Goal: Feedback & Contribution: Submit feedback/report problem

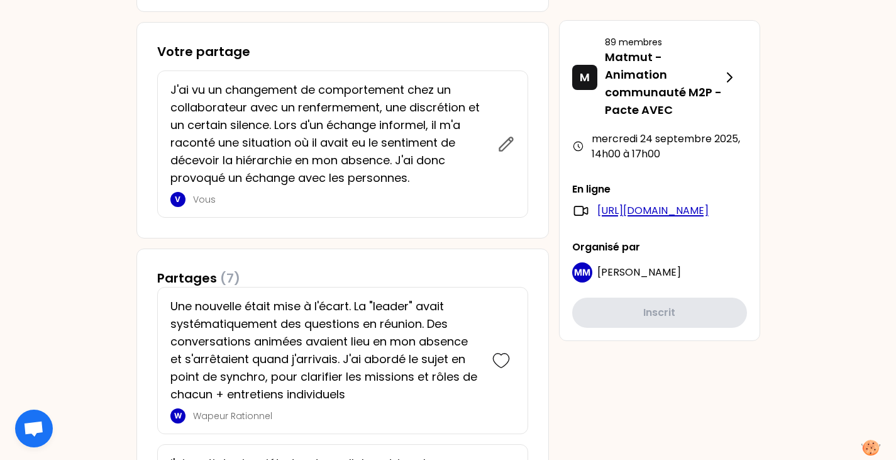
drag, startPoint x: 0, startPoint y: 0, endPoint x: 646, endPoint y: 208, distance: 678.5
click at [646, 208] on link "[URL][DOMAIN_NAME]" at bounding box center [652, 210] width 111 height 15
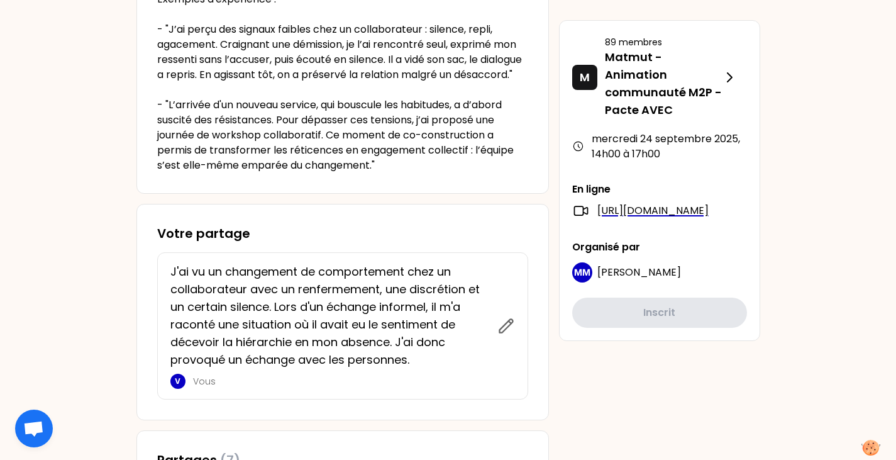
scroll to position [503, 0]
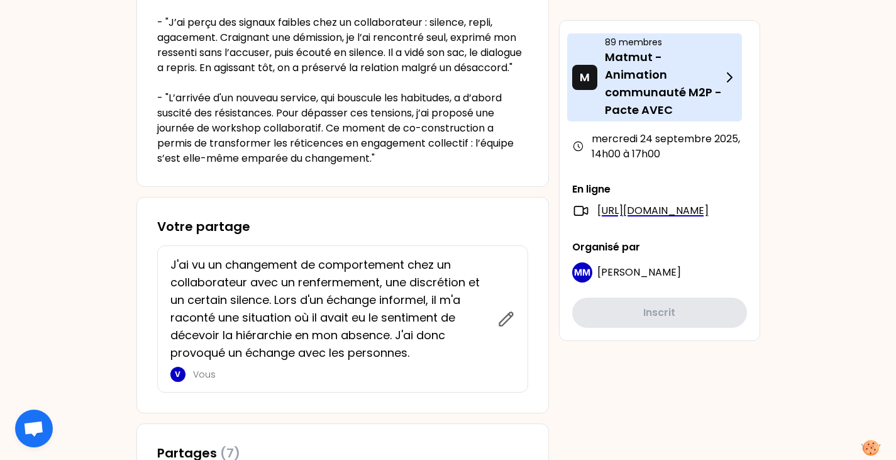
click at [734, 77] on icon at bounding box center [729, 77] width 15 height 15
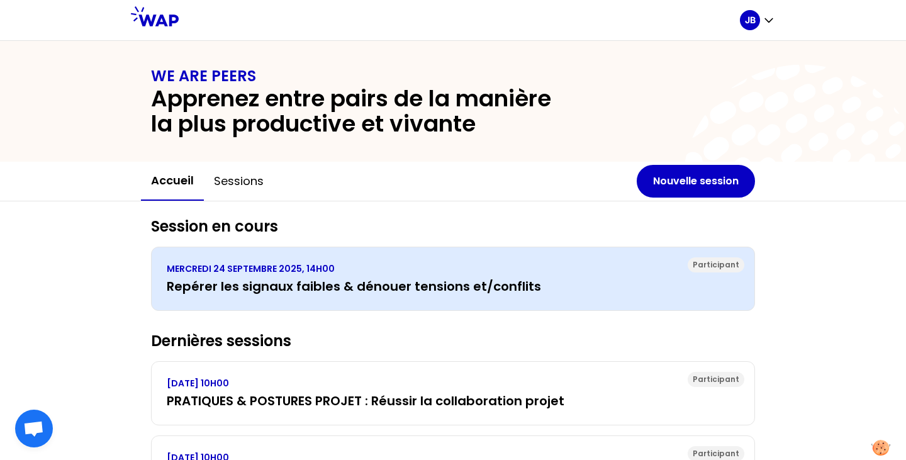
click at [575, 279] on h3 "Repérer les signaux faibles & dénouer tensions et/conflits" at bounding box center [453, 286] width 572 height 18
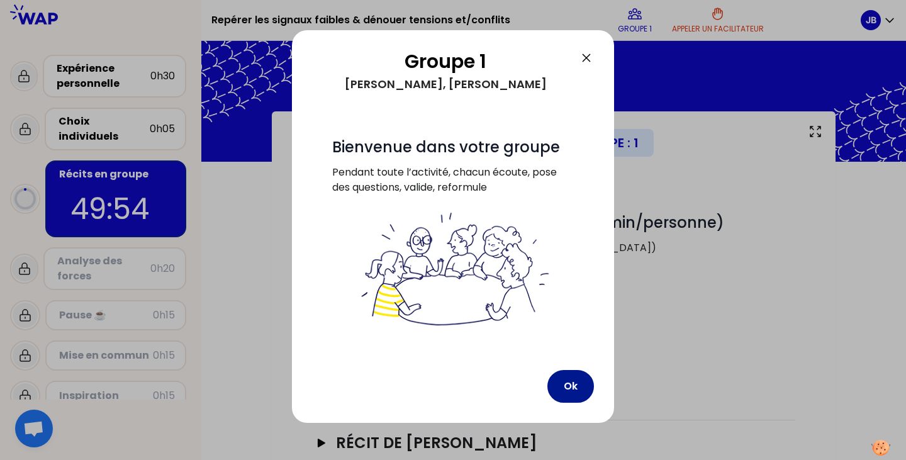
click at [563, 378] on button "Ok" at bounding box center [570, 386] width 47 height 33
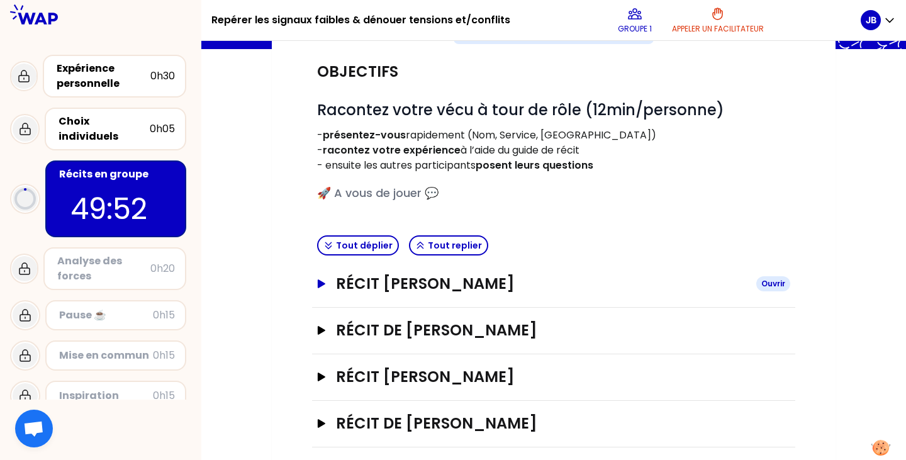
scroll to position [125, 0]
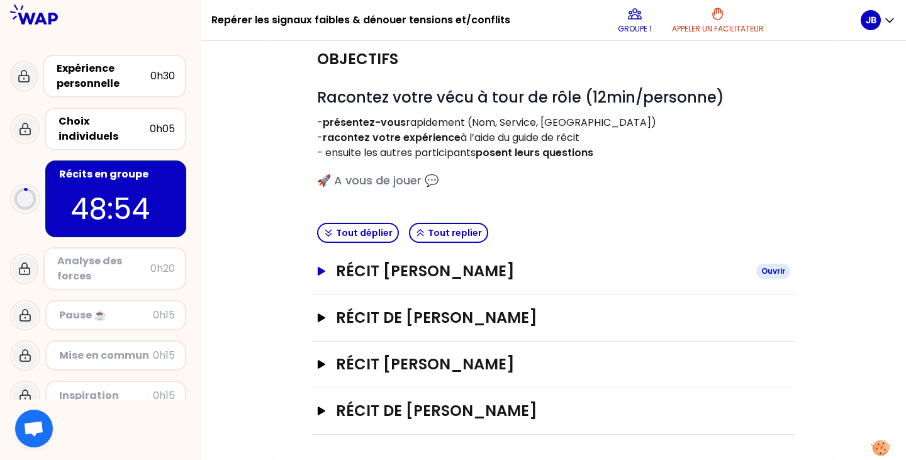
click at [318, 272] on icon "button" at bounding box center [322, 271] width 8 height 9
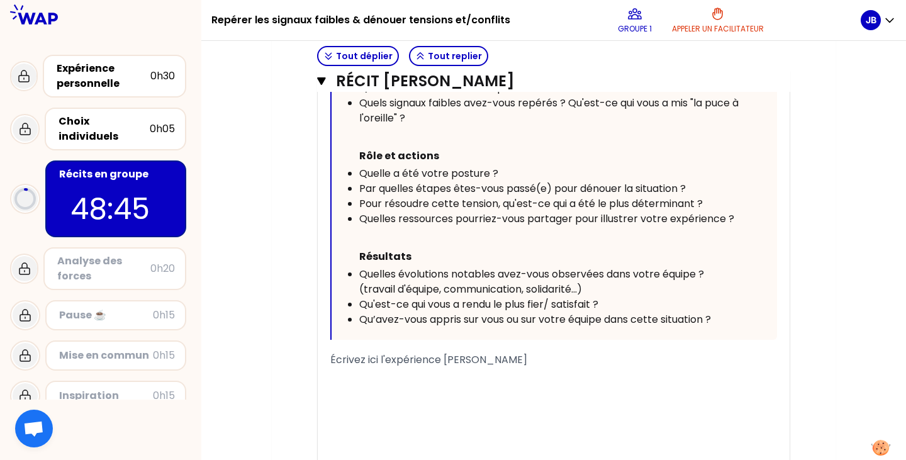
scroll to position [172, 0]
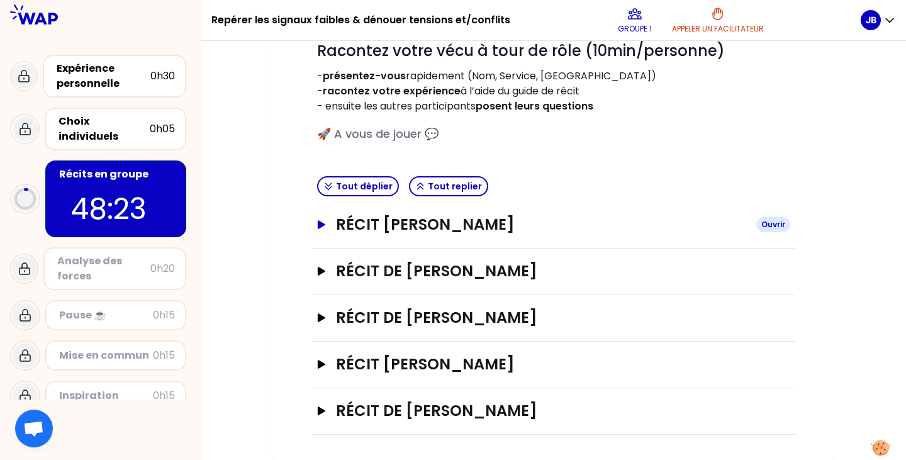
click at [319, 228] on icon "button" at bounding box center [322, 224] width 8 height 9
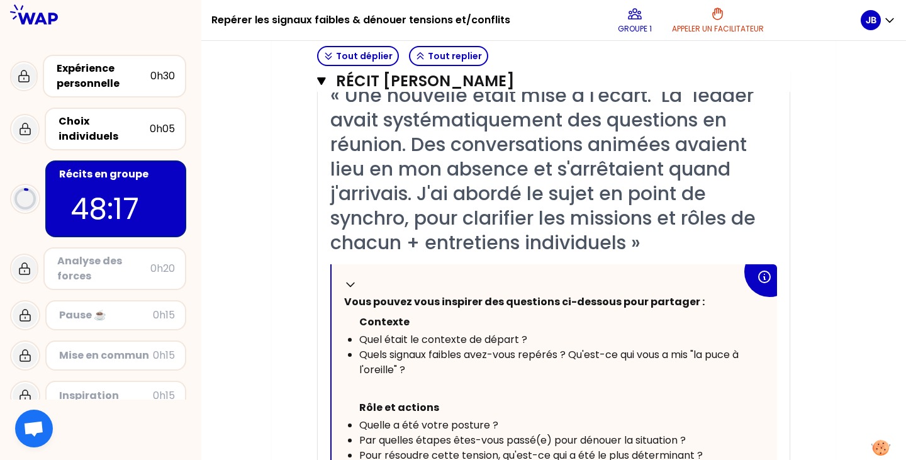
scroll to position [314, 0]
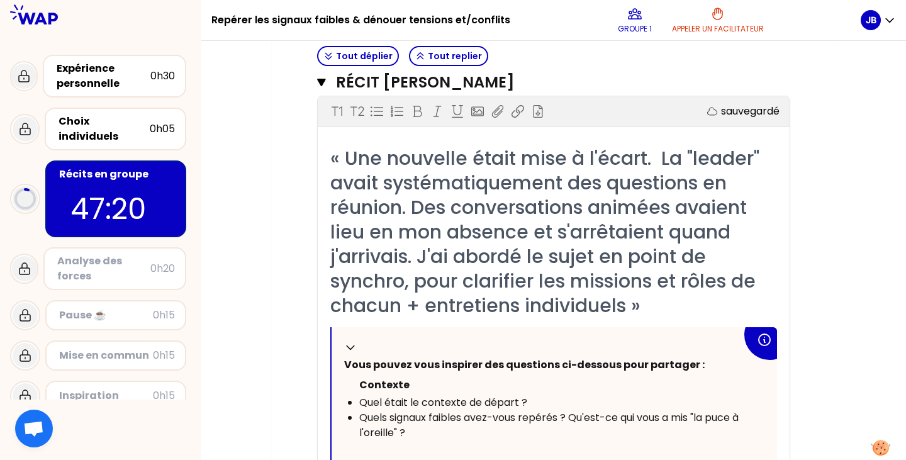
click at [854, 131] on div "Mon numéro de groupe : 1 Objectifs # Racontez votre vécu à tour de rôle (10min/…" at bounding box center [553, 410] width 704 height 1225
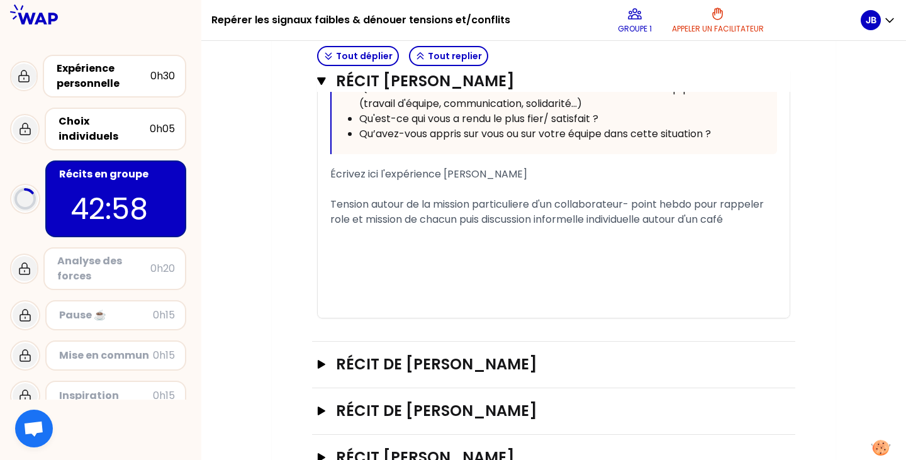
scroll to position [751, 0]
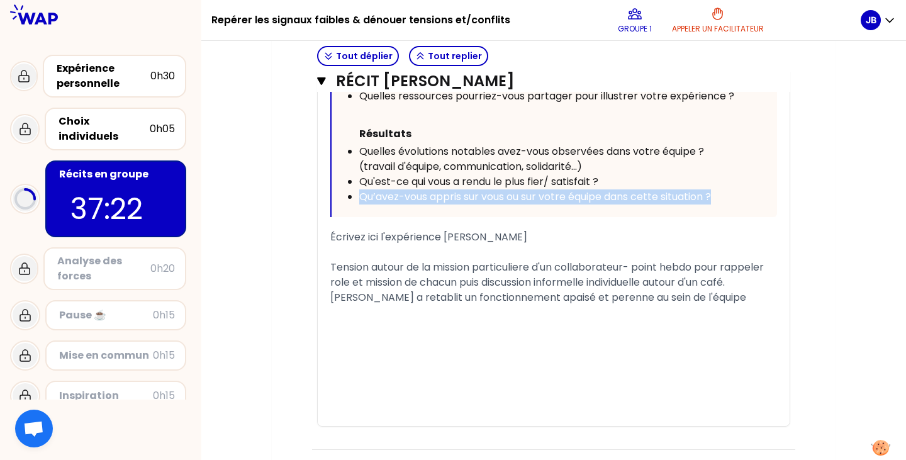
drag, startPoint x: 362, startPoint y: 197, endPoint x: 724, endPoint y: 205, distance: 362.3
click at [724, 205] on div "Replier Vous pouvez vous inspirer des questions ci-dessous pour partager : [PER…" at bounding box center [553, 53] width 445 height 327
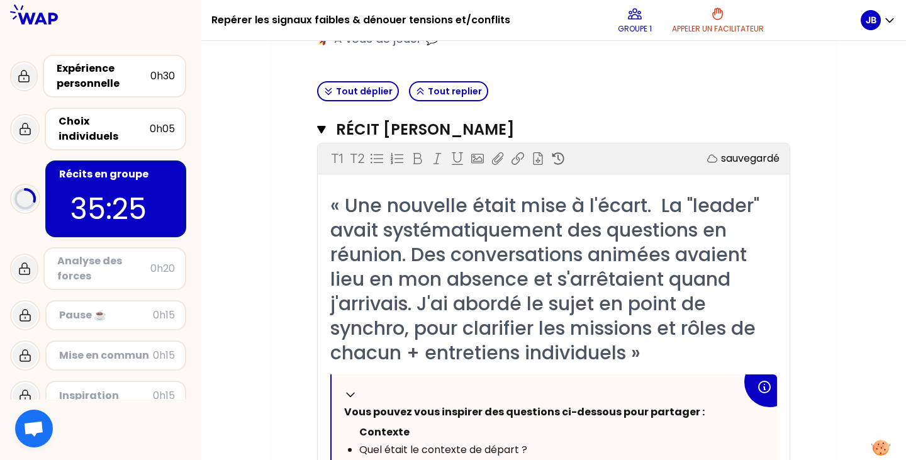
scroll to position [252, 0]
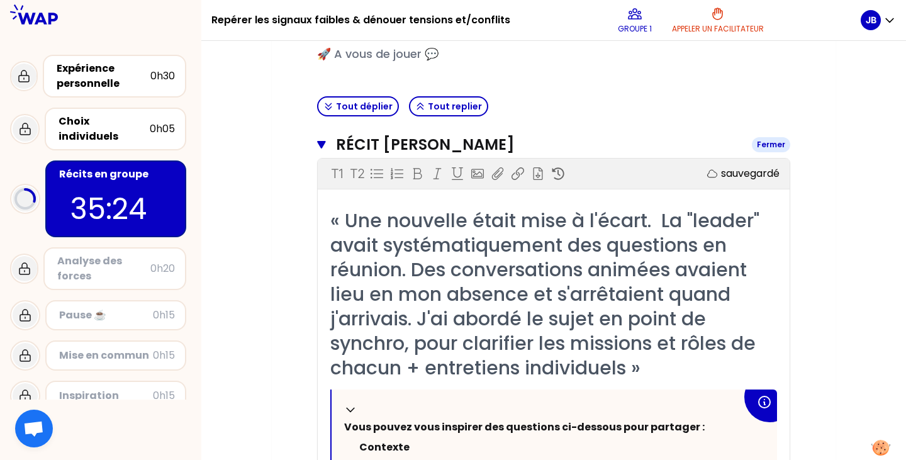
click at [318, 143] on icon "button" at bounding box center [321, 145] width 8 height 8
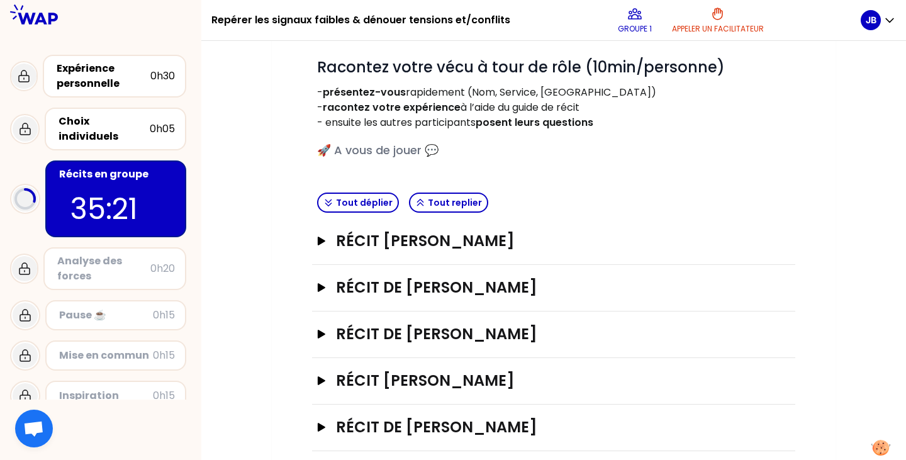
scroll to position [172, 0]
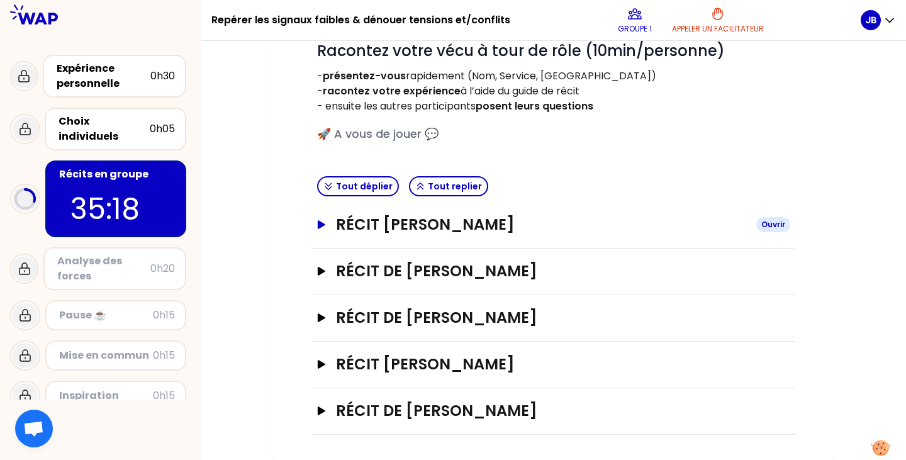
click at [318, 228] on icon "button" at bounding box center [322, 224] width 8 height 9
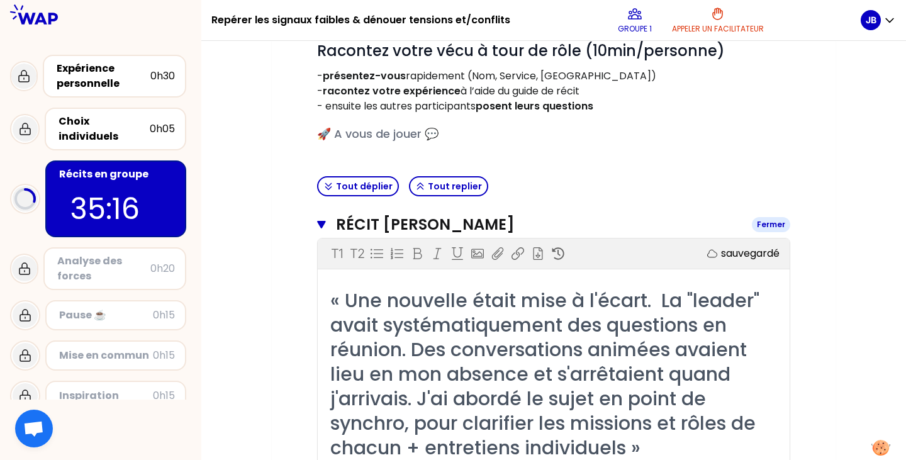
click at [320, 227] on icon "button" at bounding box center [321, 224] width 9 height 10
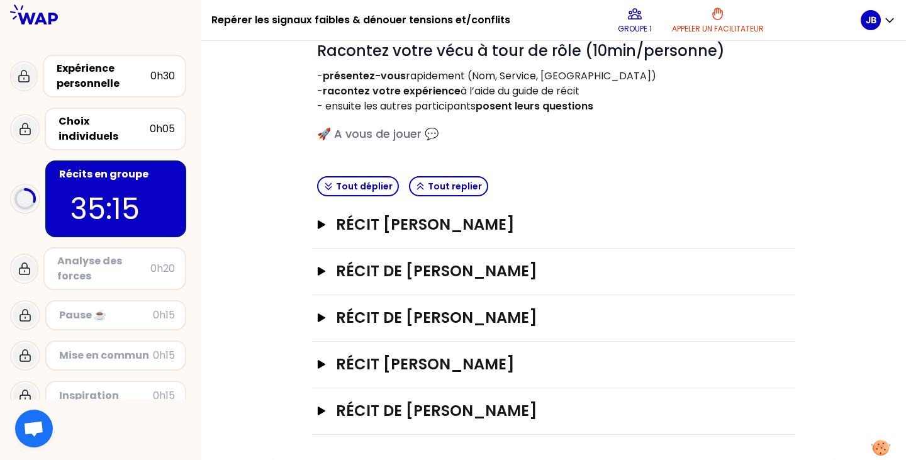
click at [314, 275] on div "Récit de [PERSON_NAME]" at bounding box center [553, 271] width 483 height 47
click at [319, 272] on icon "button" at bounding box center [322, 271] width 8 height 9
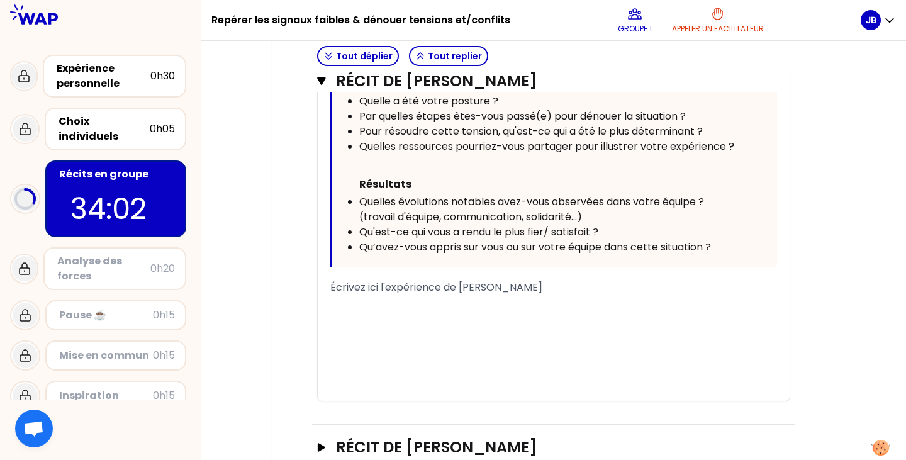
scroll to position [775, 0]
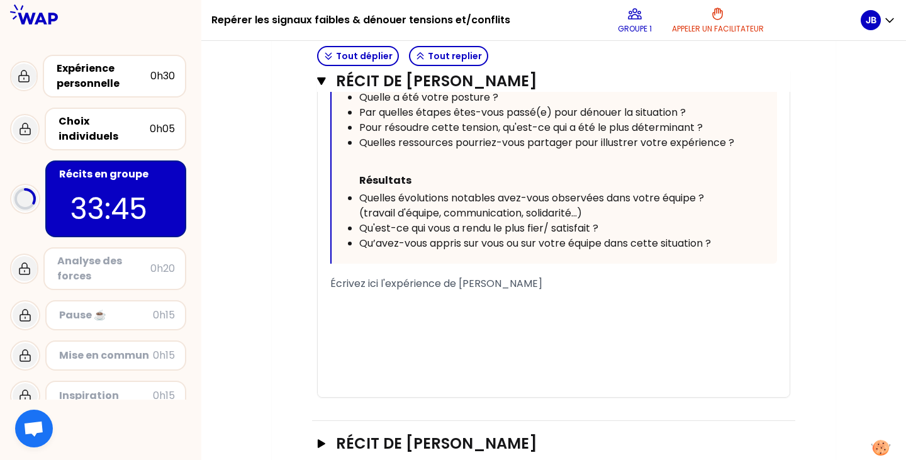
click at [485, 53] on div "Tout déplier Tout replier" at bounding box center [553, 56] width 483 height 31
click at [372, 290] on span "Écrivez ici l'expérience de [PERSON_NAME]" at bounding box center [436, 283] width 212 height 14
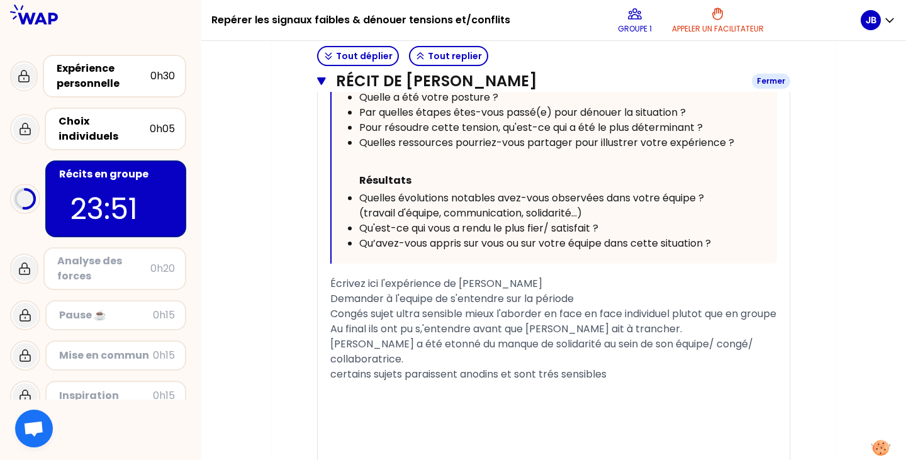
click at [325, 82] on icon "button" at bounding box center [321, 81] width 9 height 10
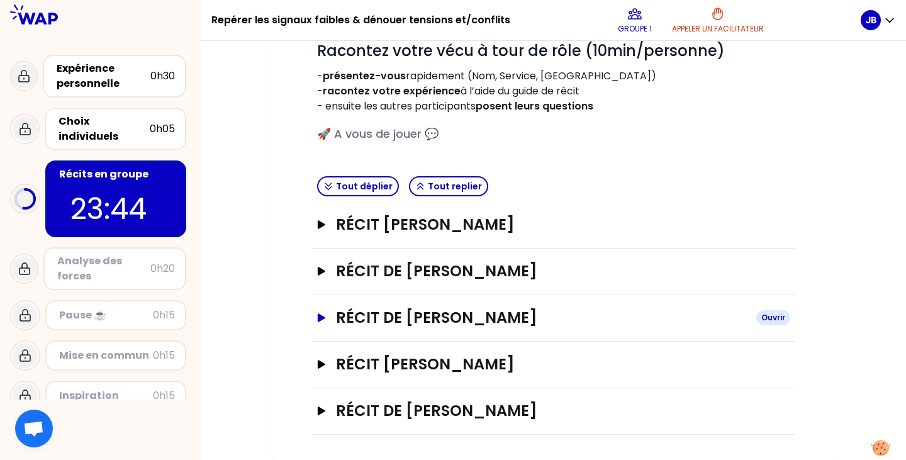
click at [323, 317] on icon "button" at bounding box center [322, 317] width 8 height 9
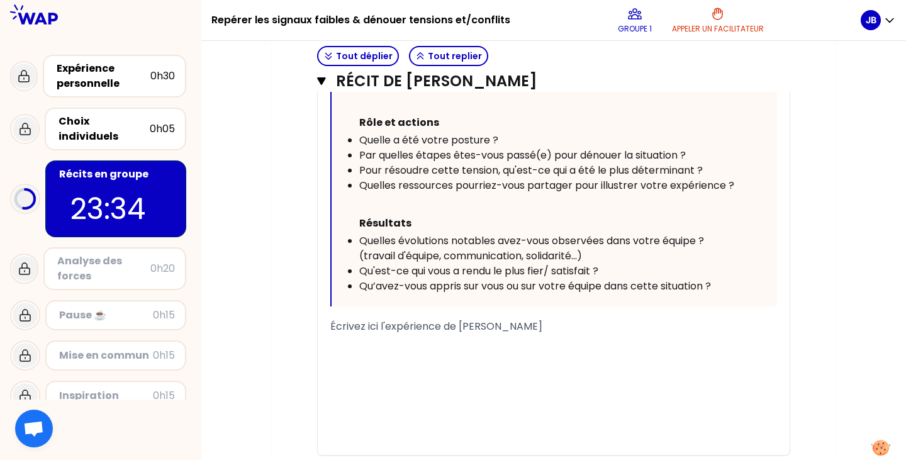
scroll to position [667, 0]
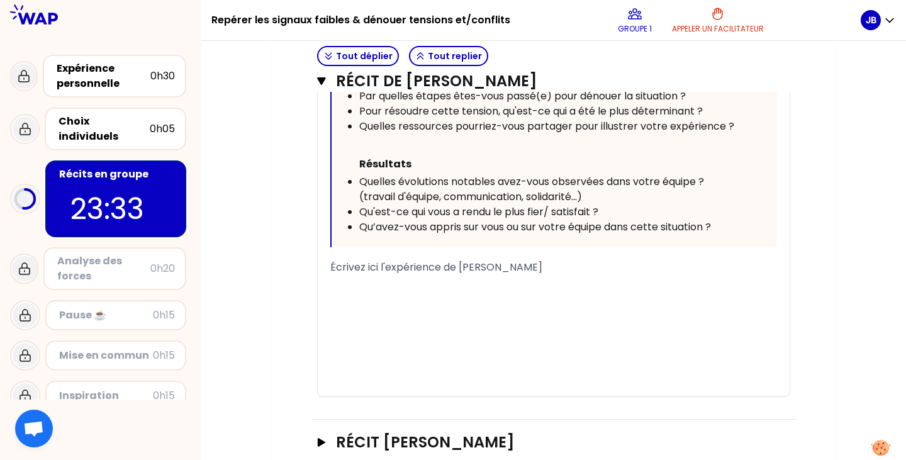
click at [370, 277] on div "﻿" at bounding box center [553, 282] width 446 height 15
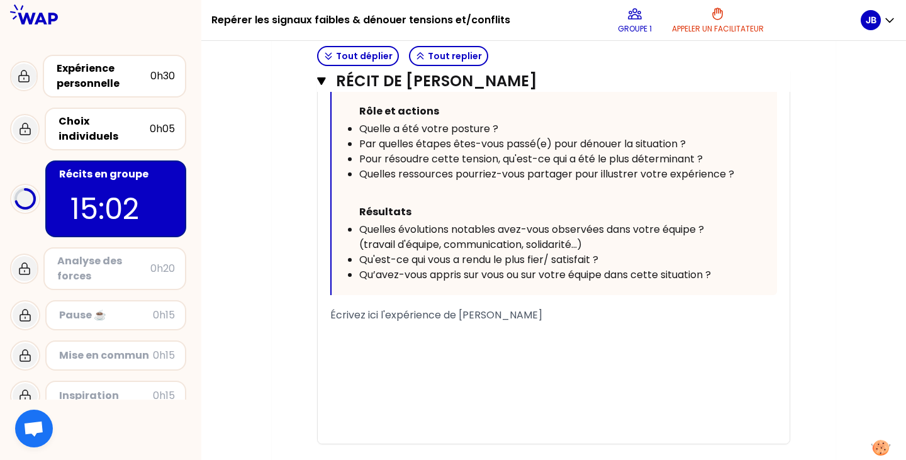
click at [331, 333] on div "﻿" at bounding box center [553, 330] width 446 height 15
click at [319, 80] on icon "button" at bounding box center [321, 81] width 8 height 8
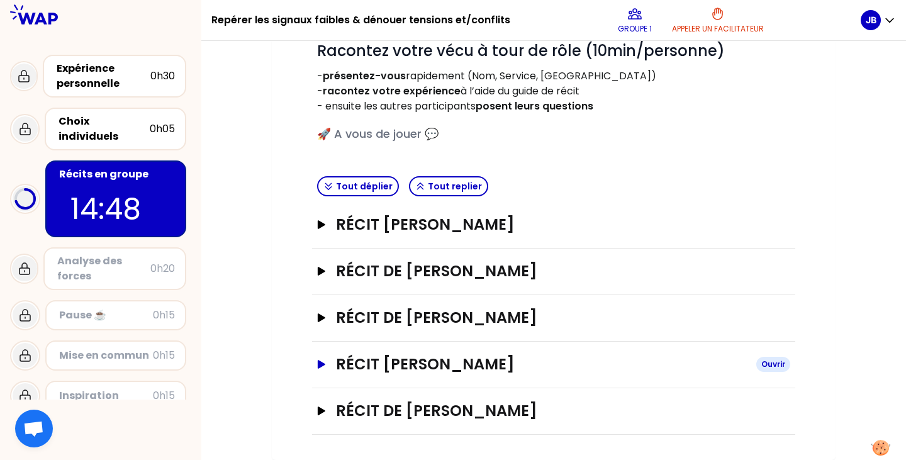
click at [318, 370] on button "Récit [PERSON_NAME]" at bounding box center [553, 364] width 473 height 20
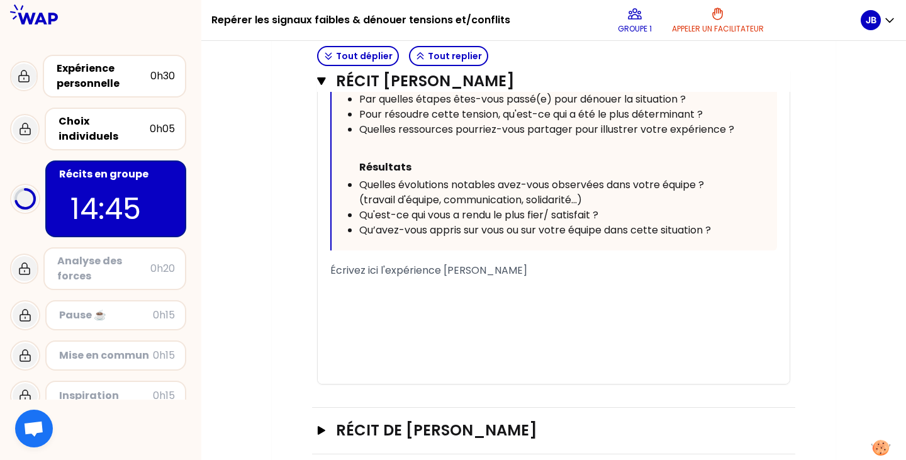
scroll to position [858, 0]
click at [356, 297] on div "﻿" at bounding box center [553, 299] width 446 height 15
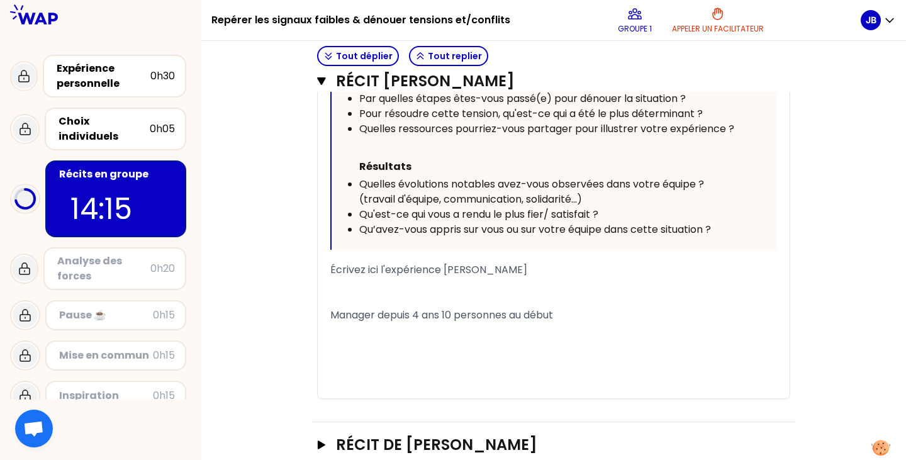
click at [441, 316] on span "Manager depuis 4 ans 10 personnes au début" at bounding box center [441, 314] width 223 height 14
click at [331, 313] on span "Manager depuis 4 ans avec 10 personnes au début" at bounding box center [455, 314] width 250 height 14
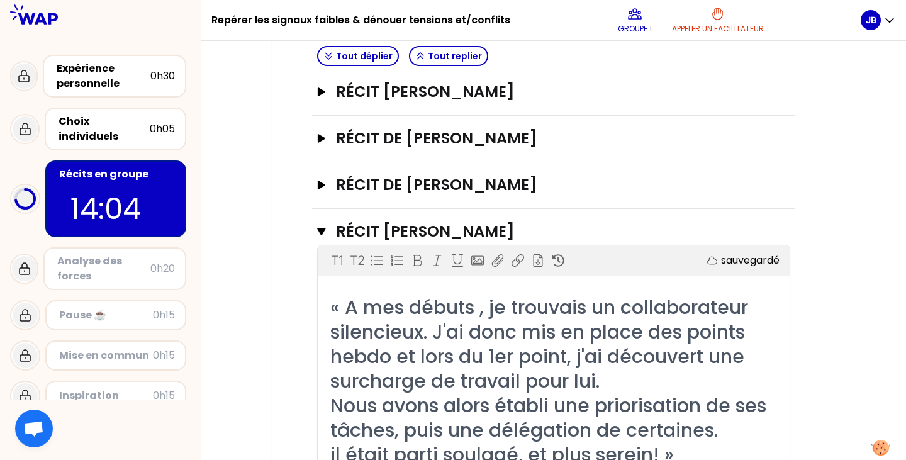
scroll to position [292, 0]
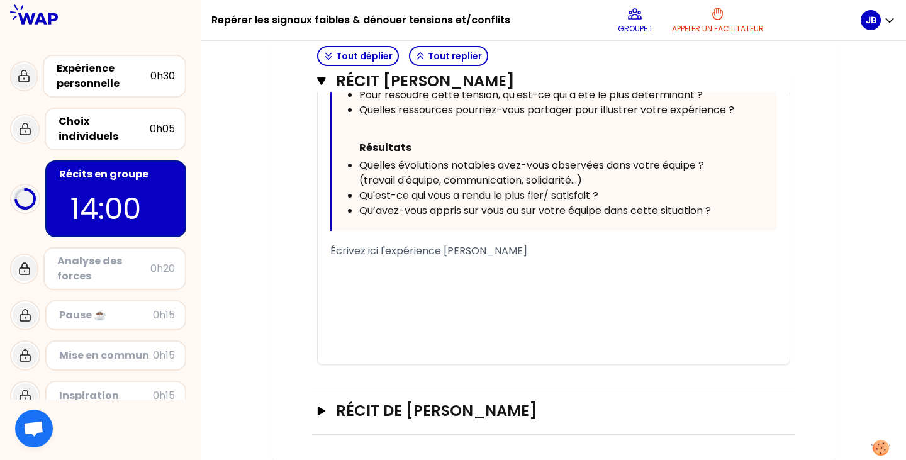
click at [343, 280] on div "﻿" at bounding box center [553, 281] width 446 height 15
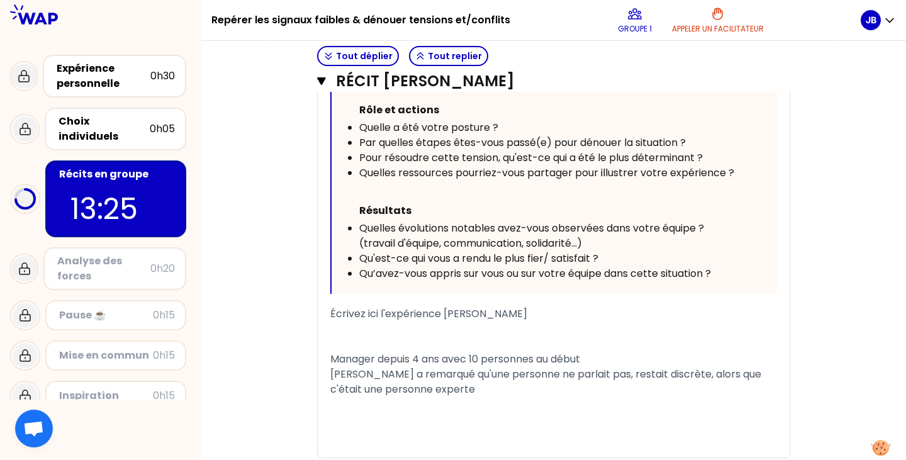
scroll to position [907, 0]
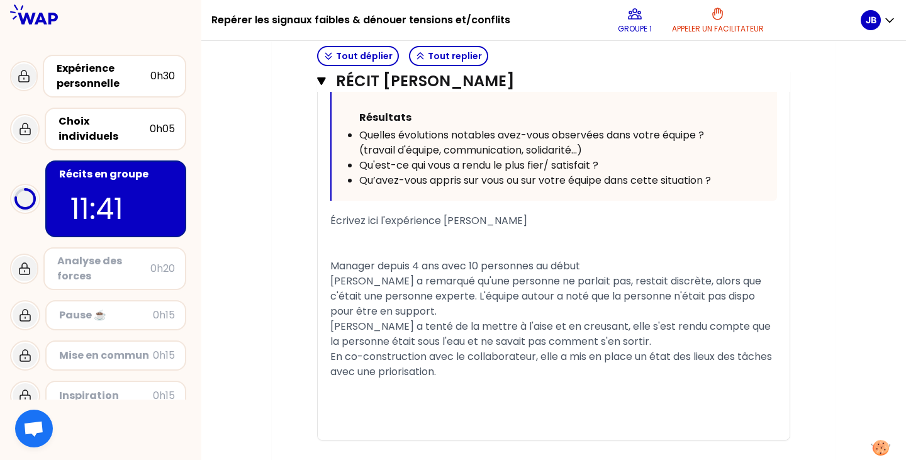
click at [397, 370] on span "En co-construction avec le collaborateur, elle a mis en place un état des lieux…" at bounding box center [552, 364] width 444 height 30
click at [414, 369] on span "En co-construction avec le collaborateur, elle a mis en place un état des lieux…" at bounding box center [552, 364] width 444 height 30
click at [416, 371] on span "En co-construction avec le collaborateur, elle a mis en place un état des lieux…" at bounding box center [552, 364] width 444 height 30
click at [491, 372] on div "En co-construction avec le collaborateur, elle a mis en place un état des lieux…" at bounding box center [553, 364] width 446 height 30
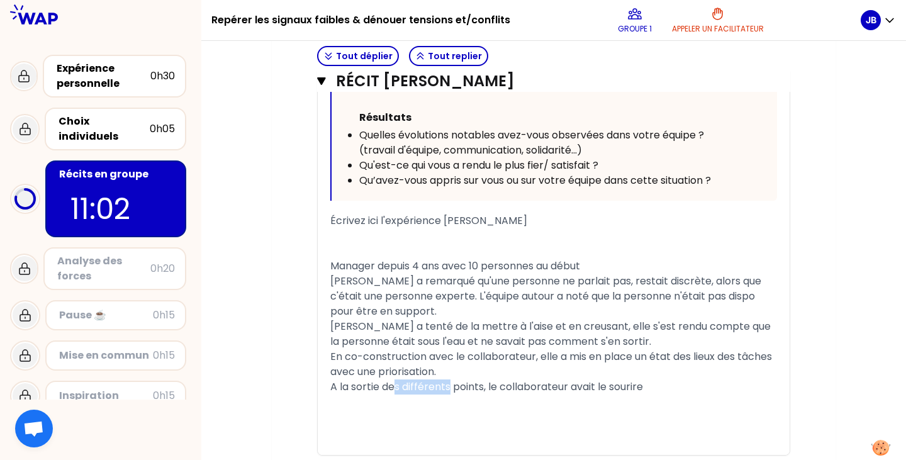
drag, startPoint x: 449, startPoint y: 386, endPoint x: 397, endPoint y: 385, distance: 52.2
click at [397, 385] on span "A la sortie des différents points, le collaborateur avait le sourire" at bounding box center [486, 386] width 313 height 14
click at [675, 385] on div "A la sortie de nombreux points, le collaborateur avait le sourire" at bounding box center [553, 386] width 446 height 15
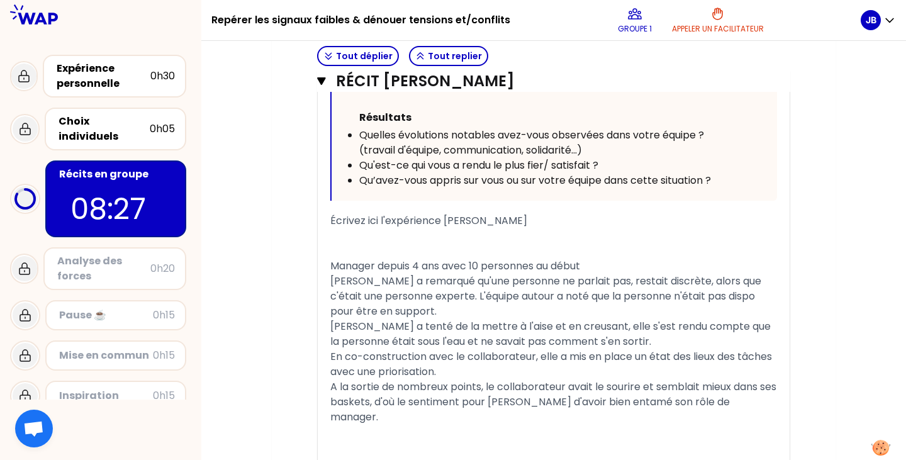
click at [321, 80] on icon "button" at bounding box center [321, 81] width 8 height 8
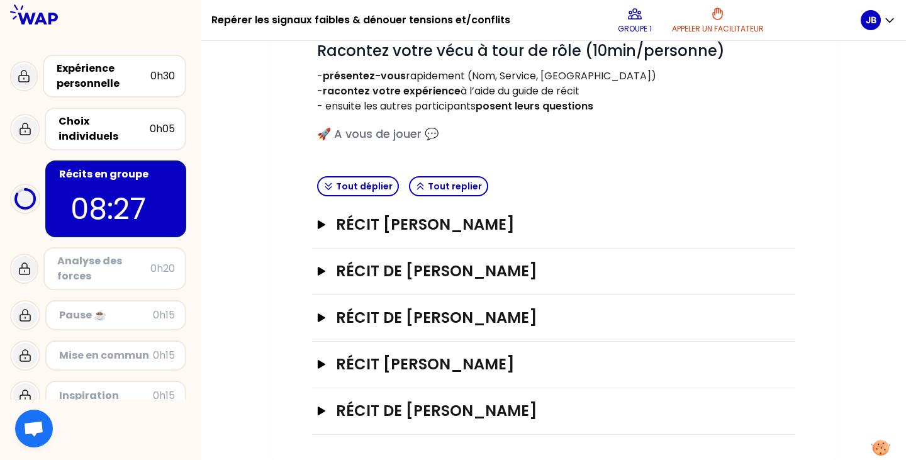
scroll to position [172, 0]
click at [320, 412] on icon "button" at bounding box center [322, 410] width 8 height 9
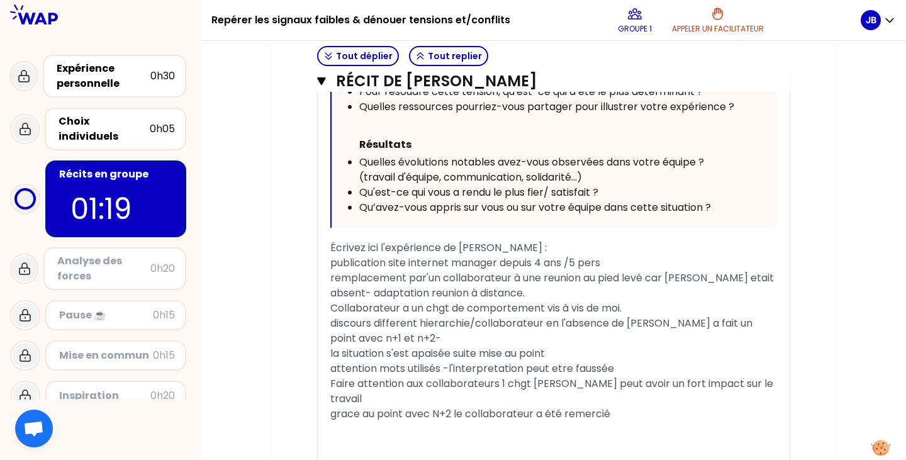
scroll to position [926, 0]
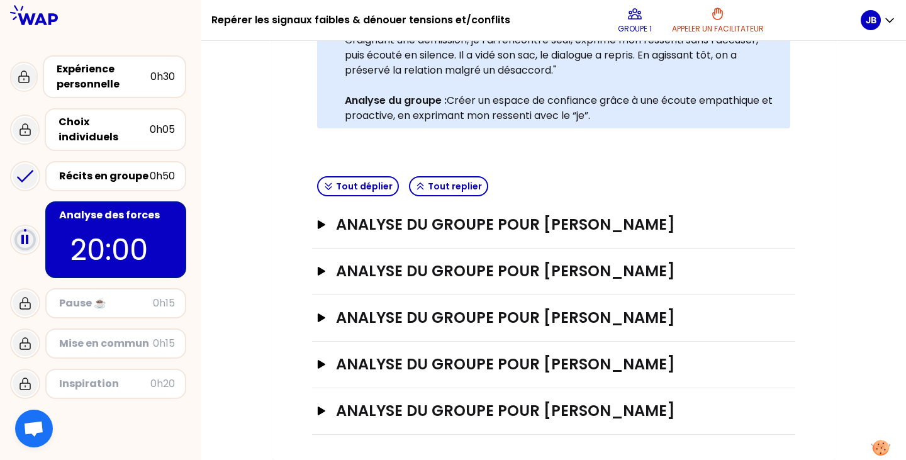
scroll to position [338, 0]
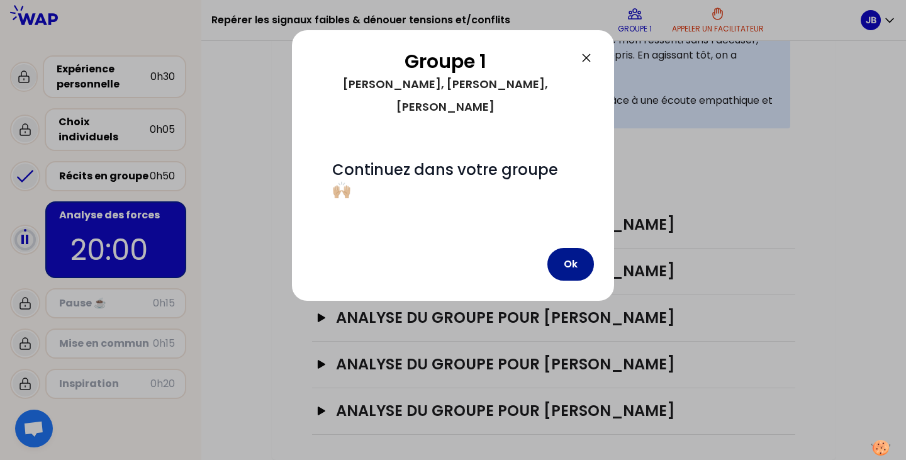
click at [569, 265] on button "Ok" at bounding box center [570, 264] width 47 height 33
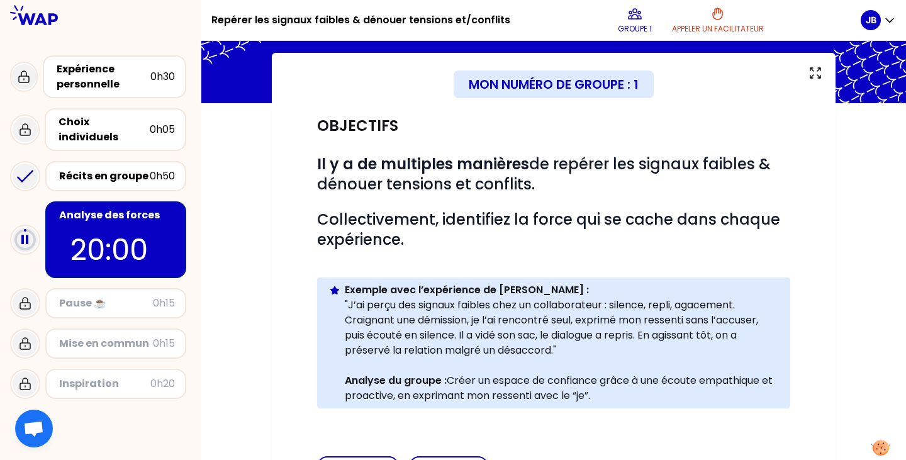
scroll to position [189, 0]
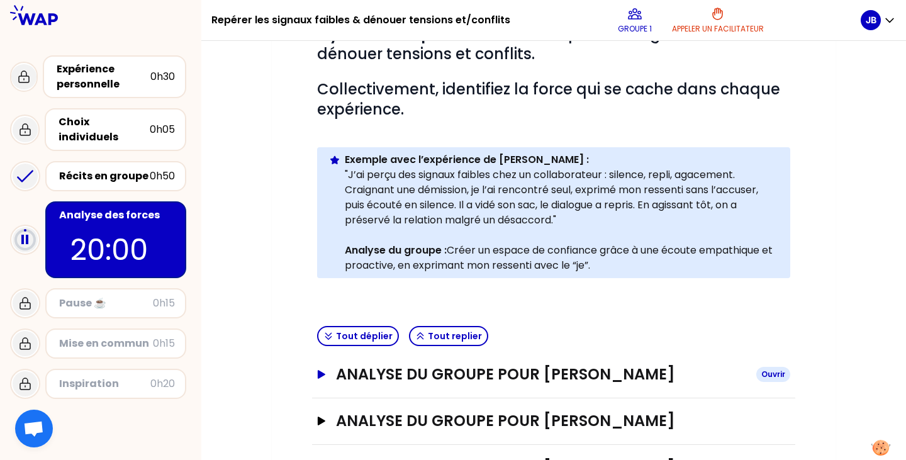
drag, startPoint x: 321, startPoint y: 377, endPoint x: 353, endPoint y: 371, distance: 33.3
click at [321, 377] on icon "button" at bounding box center [321, 374] width 10 height 9
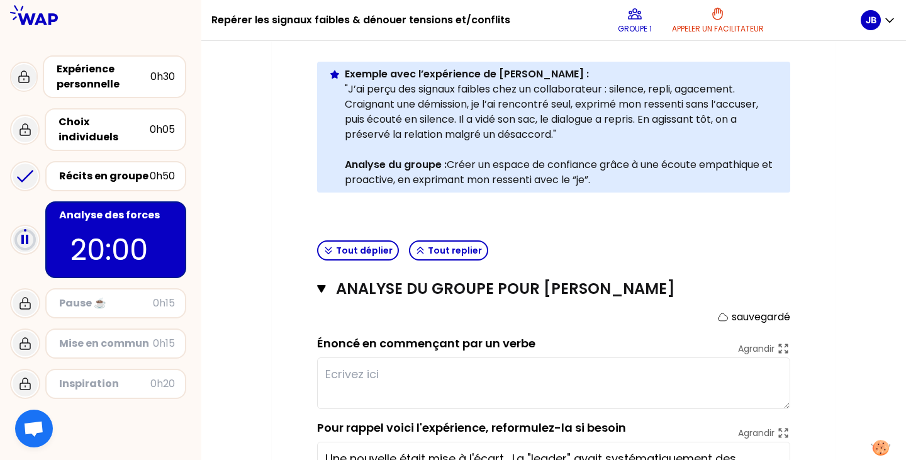
scroll to position [440, 0]
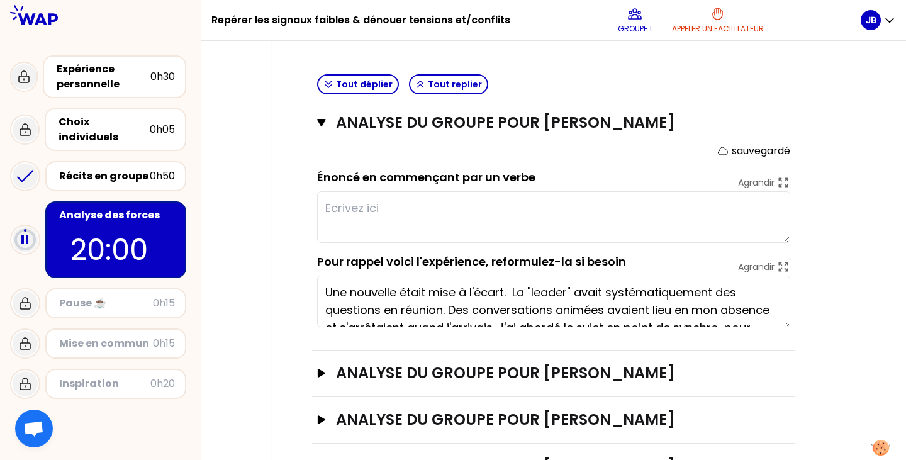
click at [355, 204] on textarea at bounding box center [553, 217] width 473 height 52
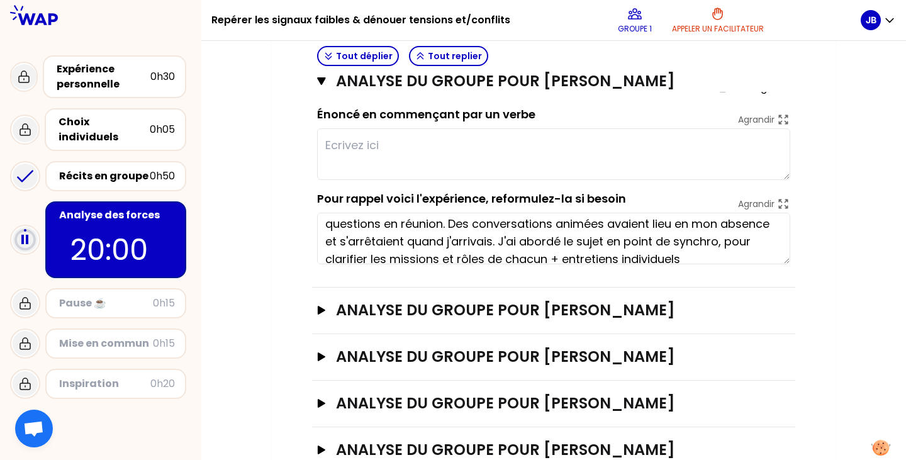
scroll to position [35, 0]
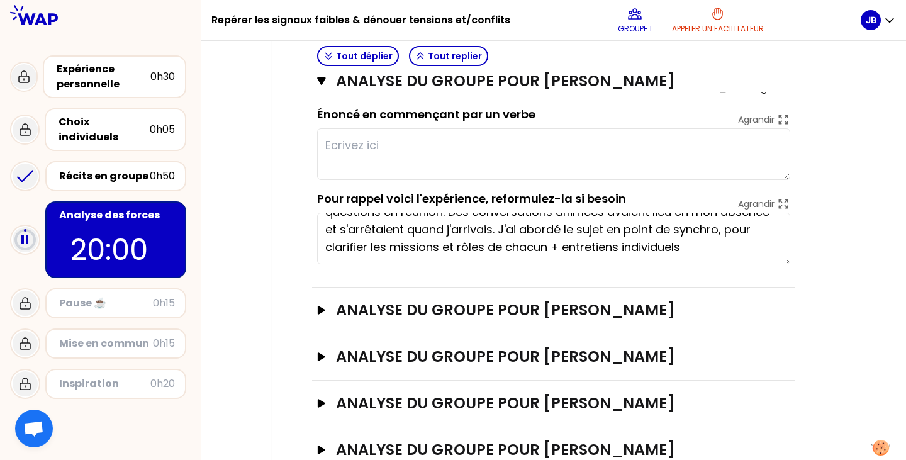
drag, startPoint x: 97, startPoint y: 161, endPoint x: 282, endPoint y: 155, distance: 184.3
click at [97, 169] on div "Récits en groupe" at bounding box center [104, 176] width 91 height 15
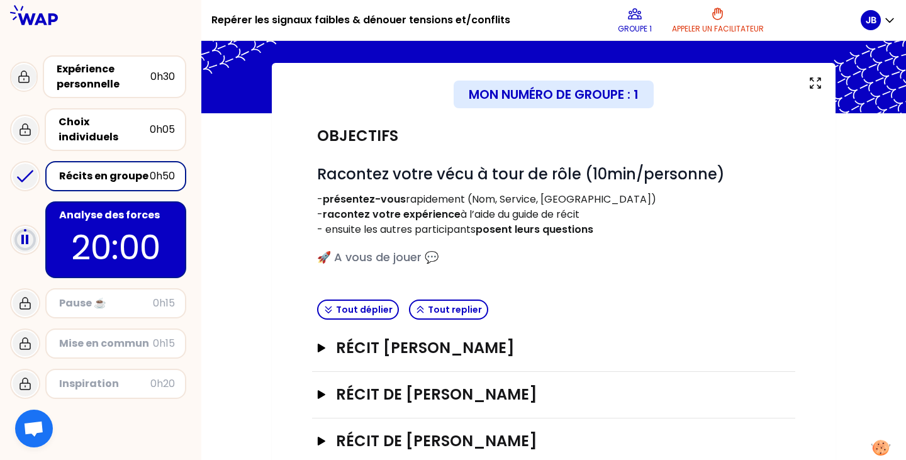
scroll to position [172, 0]
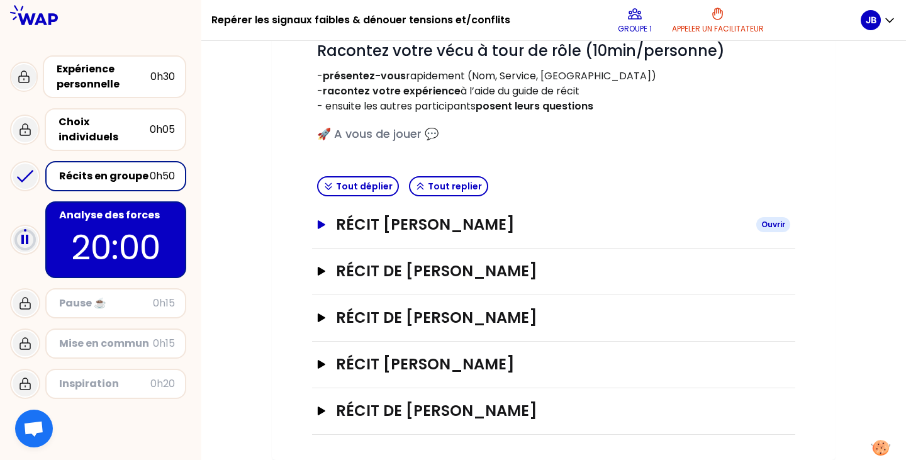
click at [413, 224] on h3 "Récit [PERSON_NAME]" at bounding box center [541, 224] width 410 height 20
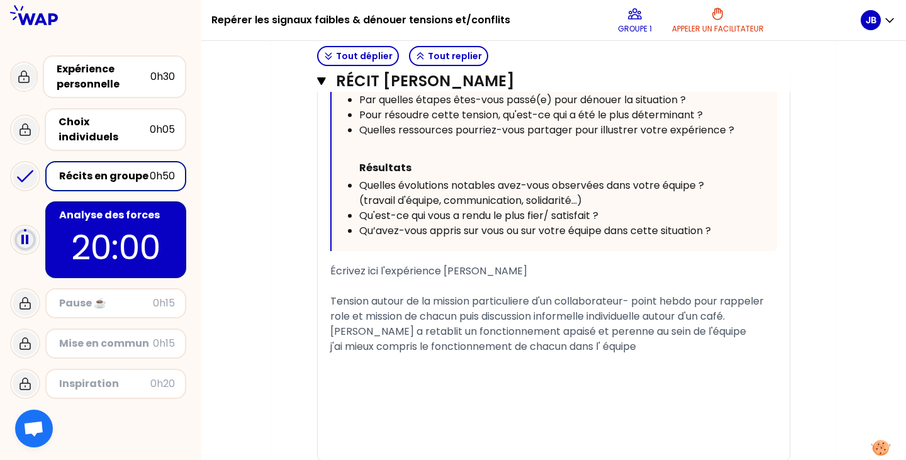
scroll to position [863, 0]
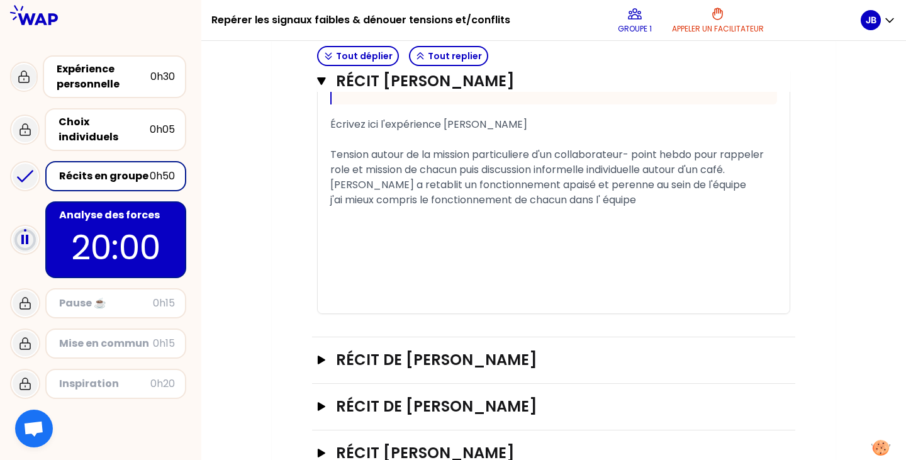
click at [125, 237] on p "20:00" at bounding box center [116, 247] width 118 height 49
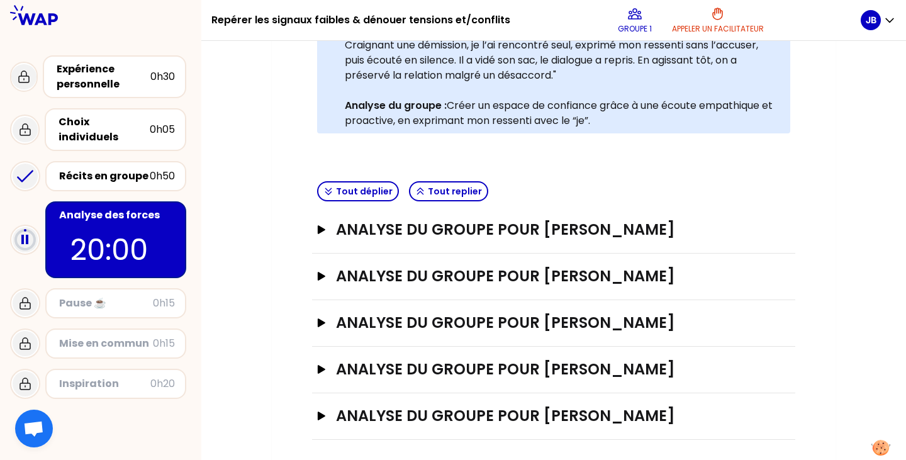
scroll to position [338, 0]
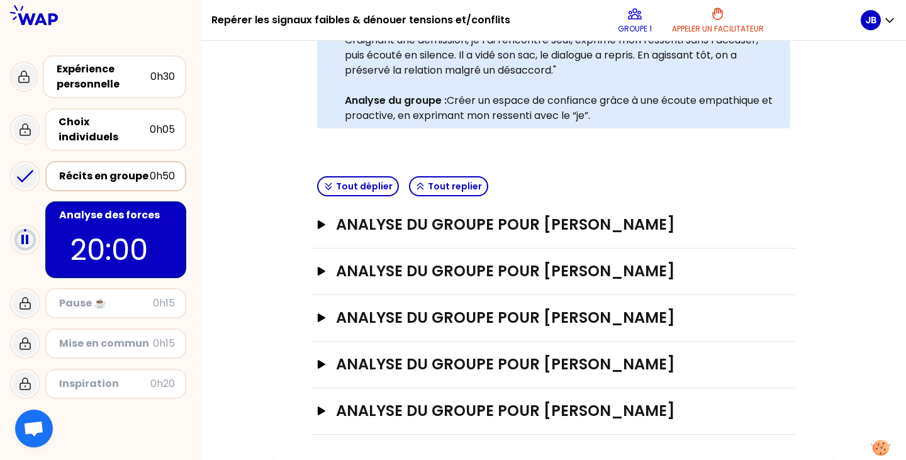
click at [132, 170] on div "Récits en groupe" at bounding box center [104, 176] width 91 height 15
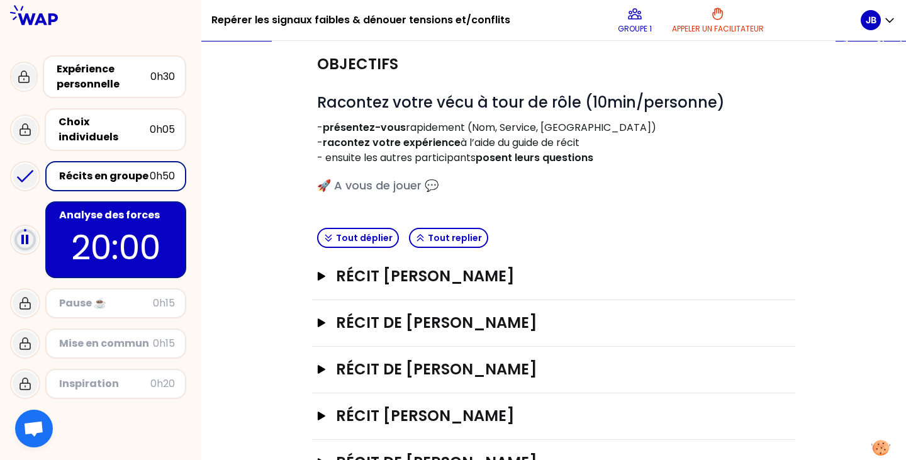
scroll to position [126, 0]
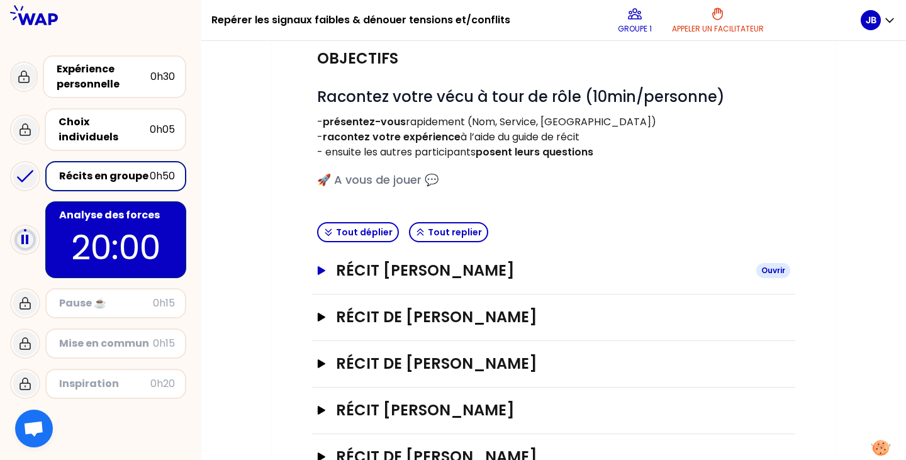
click at [326, 273] on button "Récit [PERSON_NAME]" at bounding box center [553, 270] width 473 height 20
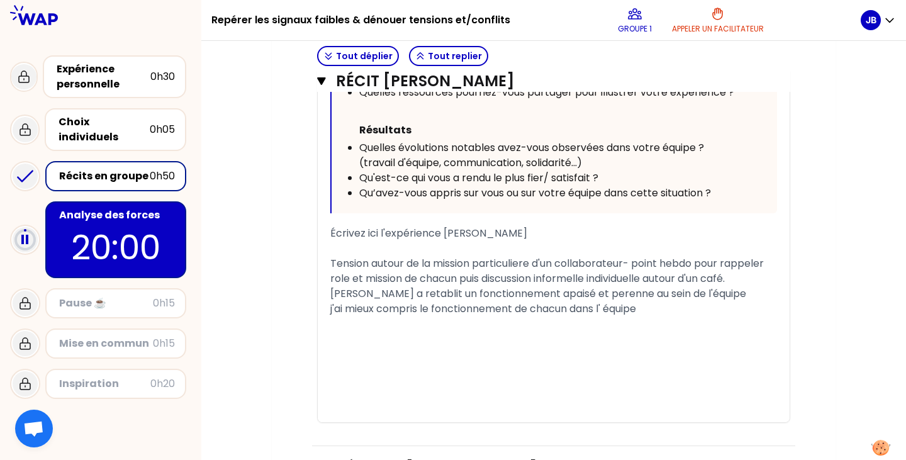
scroll to position [817, 0]
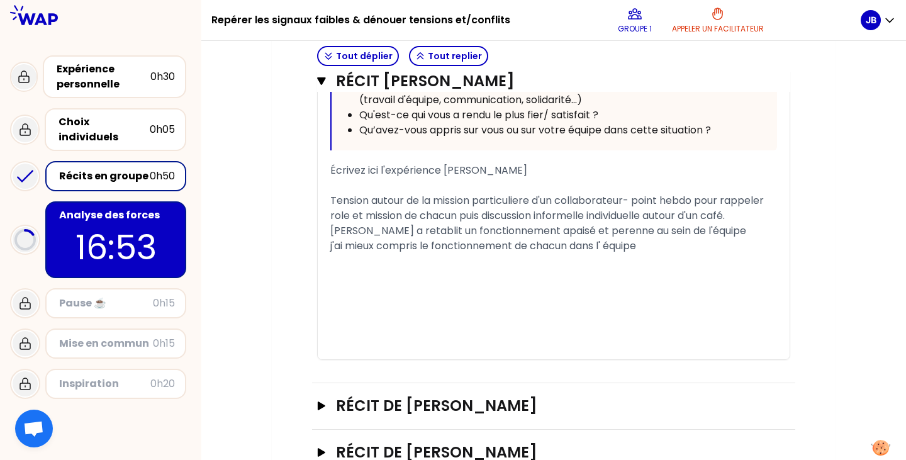
click at [97, 228] on p "16:53" at bounding box center [116, 247] width 118 height 49
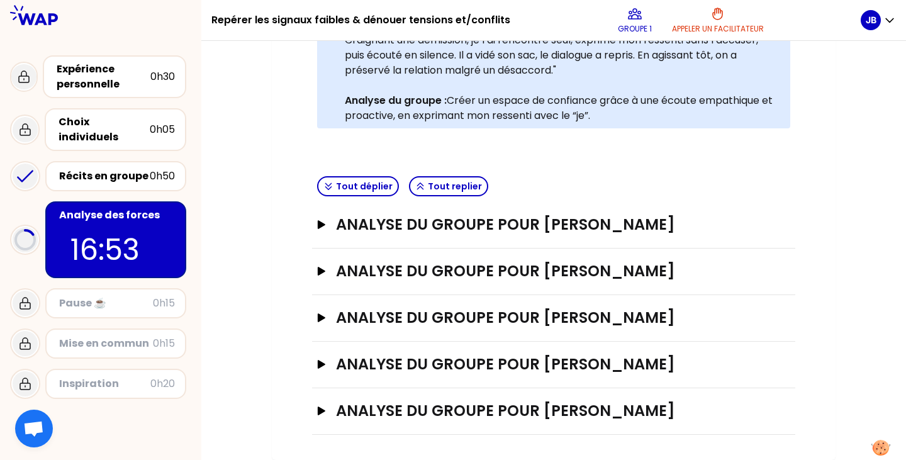
scroll to position [338, 0]
click at [316, 224] on icon "button" at bounding box center [321, 224] width 10 height 9
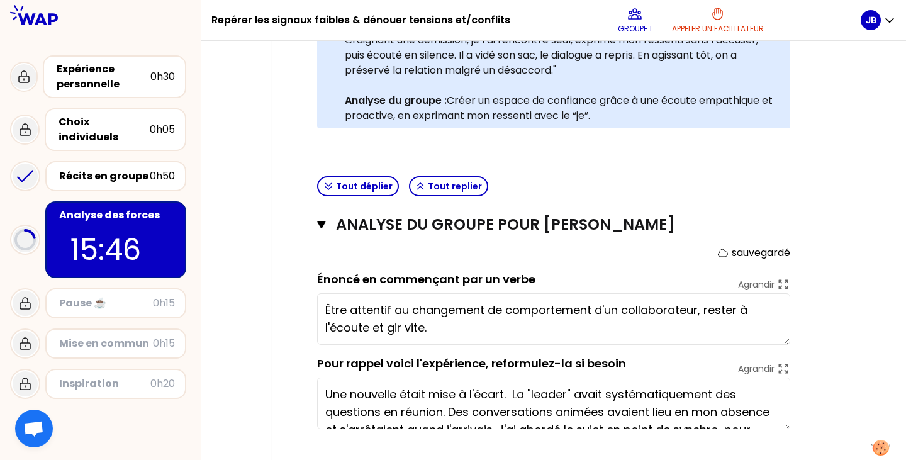
type textarea "Être attentif au changement de comportement d'un collaborateur, rester à l'écou…"
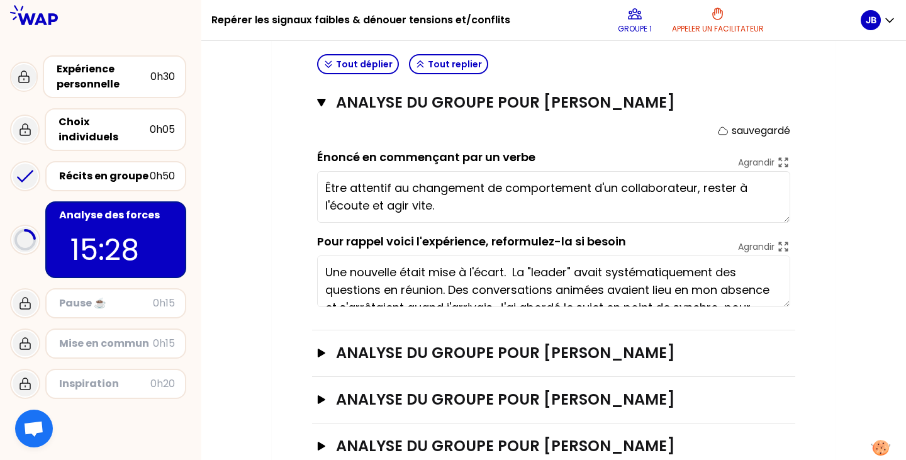
scroll to position [464, 0]
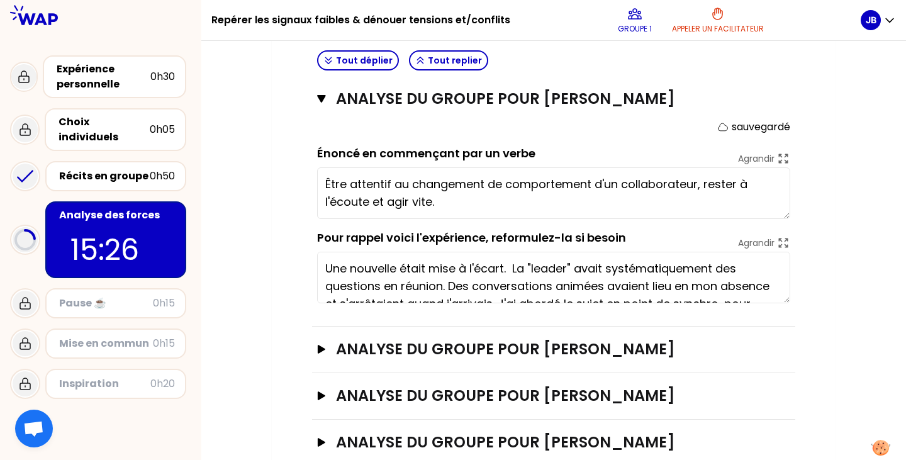
drag, startPoint x: 455, startPoint y: 208, endPoint x: 318, endPoint y: 176, distance: 140.8
click at [318, 176] on textarea "Être attentif au changement de comportement d'un collaborateur, rester à l'écou…" at bounding box center [553, 193] width 473 height 52
click at [258, 128] on div "Mon numéro de groupe : 1 Objectifs # Il y a de multiples manières de repérer le…" at bounding box center [553, 92] width 704 height 890
click at [134, 169] on div "Récits en groupe" at bounding box center [104, 176] width 91 height 15
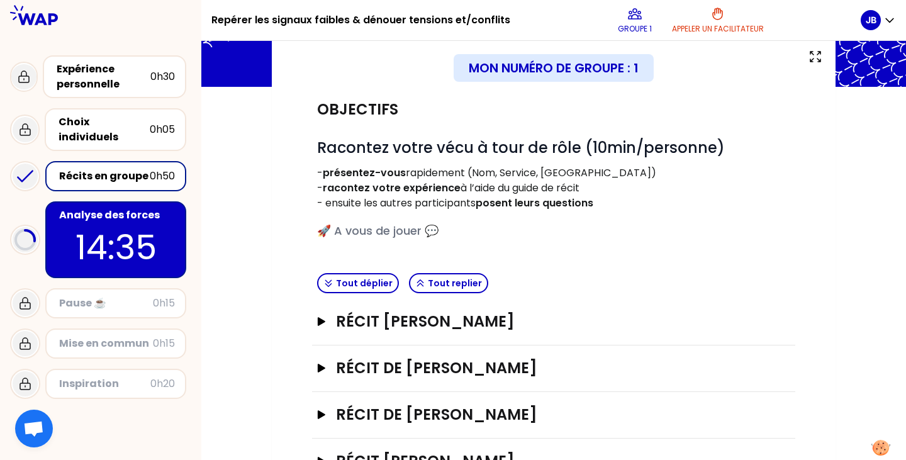
scroll to position [172, 0]
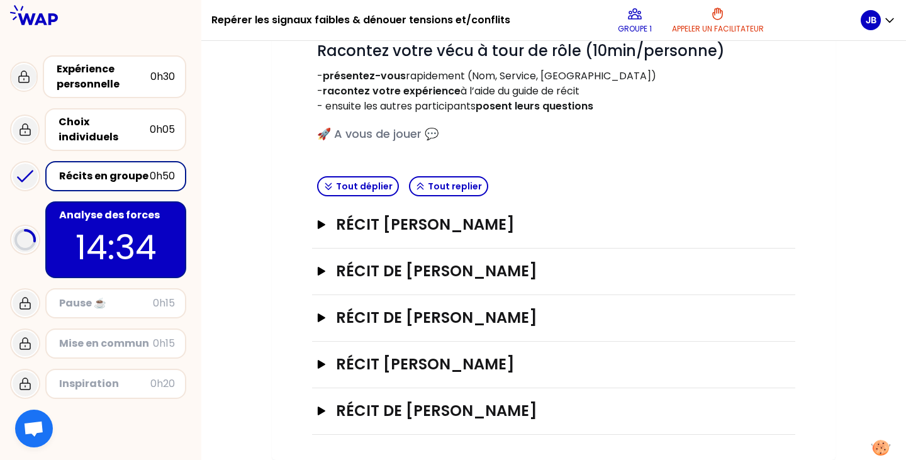
click at [314, 274] on div "Récit de [PERSON_NAME]" at bounding box center [553, 271] width 483 height 47
click at [311, 272] on div "Objectifs # Racontez votre vécu à tour de rôle (10min/personne) - présentez-vou…" at bounding box center [553, 212] width 513 height 445
click at [319, 271] on icon "button" at bounding box center [322, 271] width 8 height 9
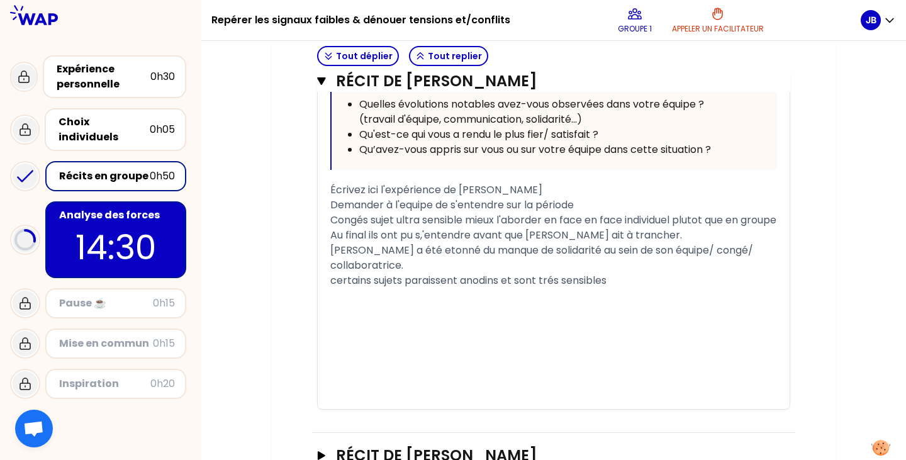
scroll to position [877, 0]
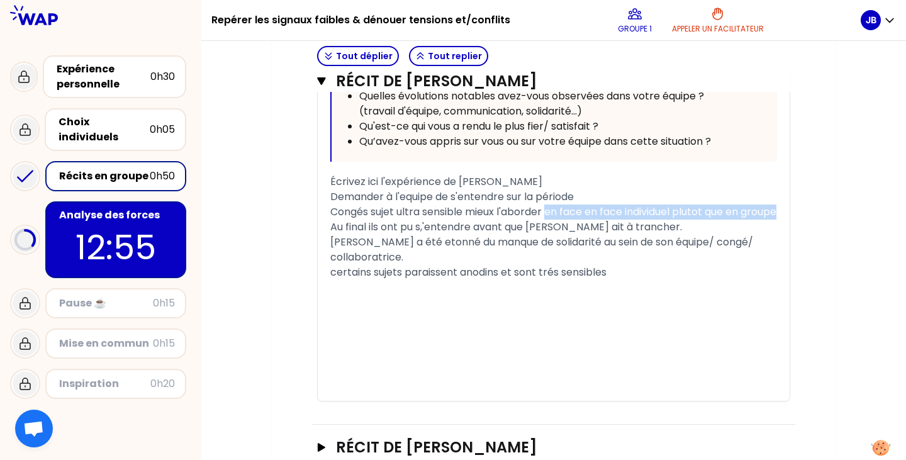
drag, startPoint x: 396, startPoint y: 224, endPoint x: 550, endPoint y: 211, distance: 154.6
click at [550, 211] on div "Congés sujet ultra sensible mieux l'aborder en face en face individuel plutot q…" at bounding box center [553, 211] width 446 height 15
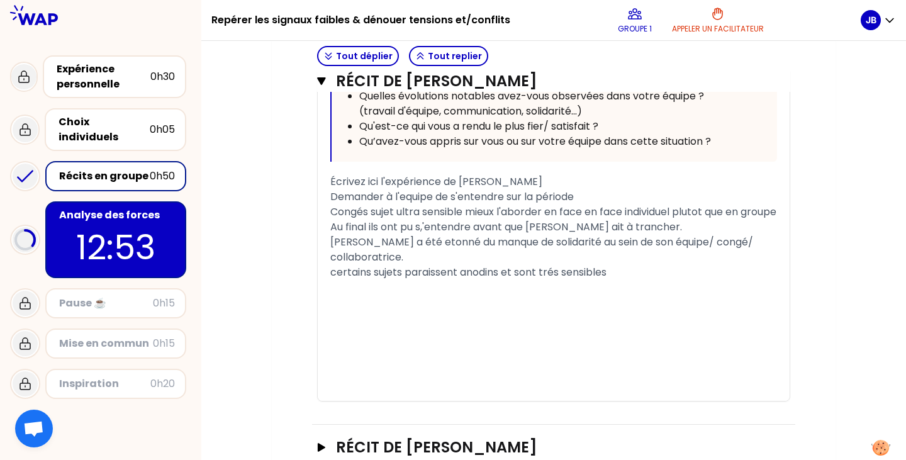
click at [616, 265] on div "[PERSON_NAME] a été etonné du manque de solidarité au sein de son équipe/ congé…" at bounding box center [553, 250] width 446 height 30
click at [147, 244] on p "12:04" at bounding box center [116, 247] width 118 height 49
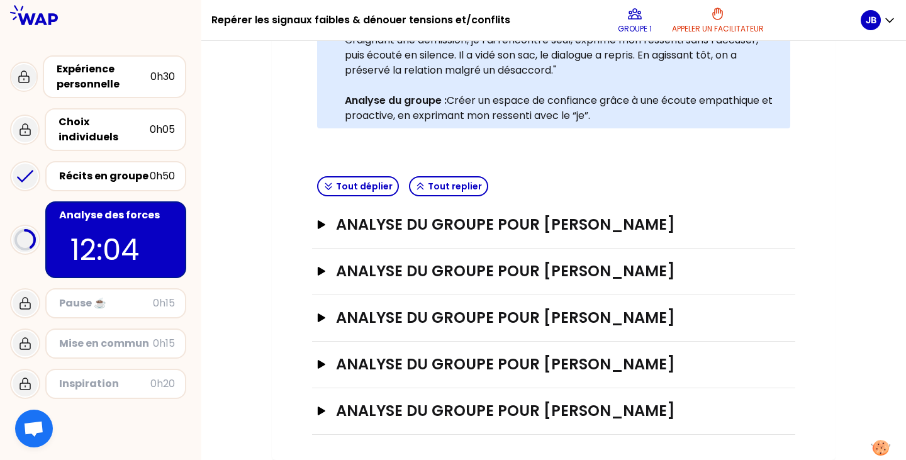
scroll to position [338, 0]
click at [324, 273] on icon "button" at bounding box center [321, 271] width 10 height 9
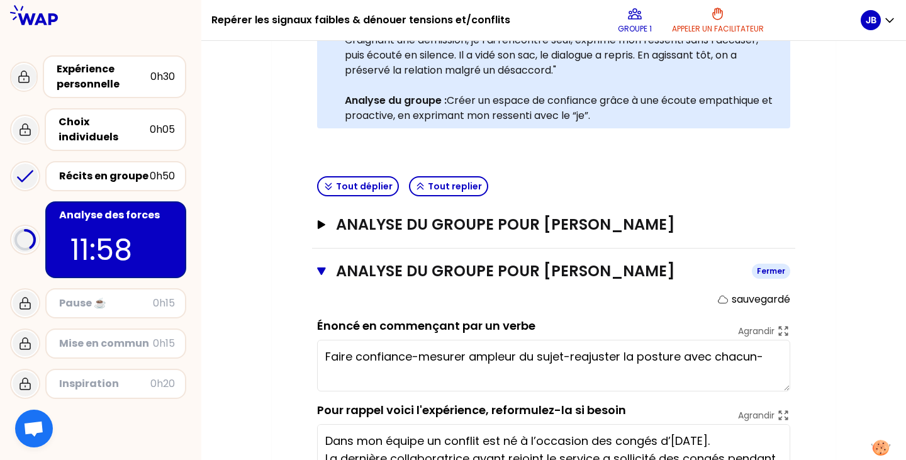
scroll to position [401, 0]
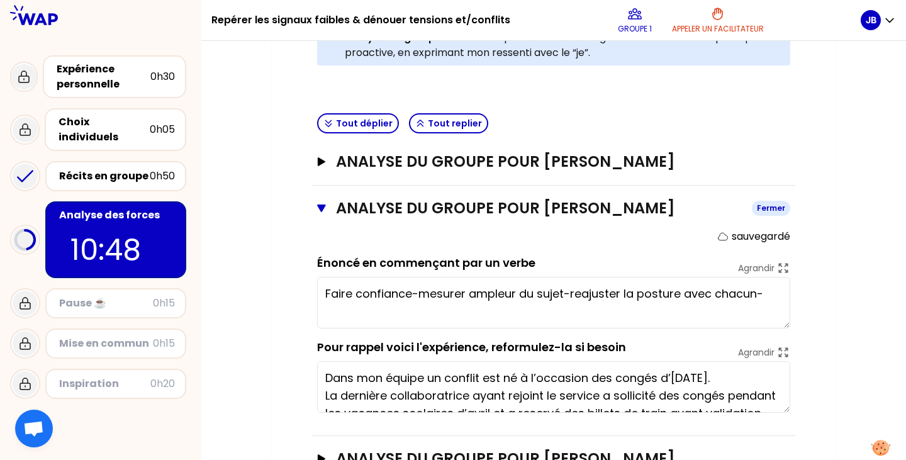
click at [321, 208] on icon "button" at bounding box center [321, 208] width 8 height 8
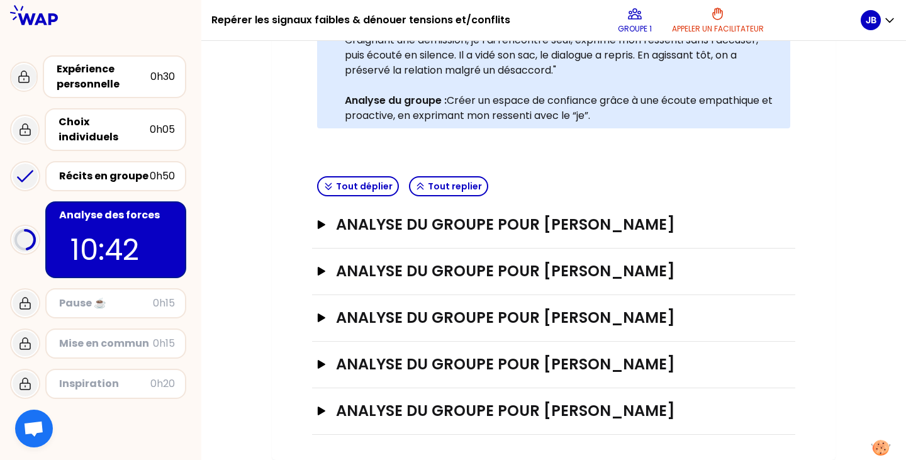
click at [104, 161] on div "Récits en groupe 0h50" at bounding box center [115, 176] width 141 height 30
click at [138, 169] on div "Récits en groupe" at bounding box center [104, 176] width 91 height 15
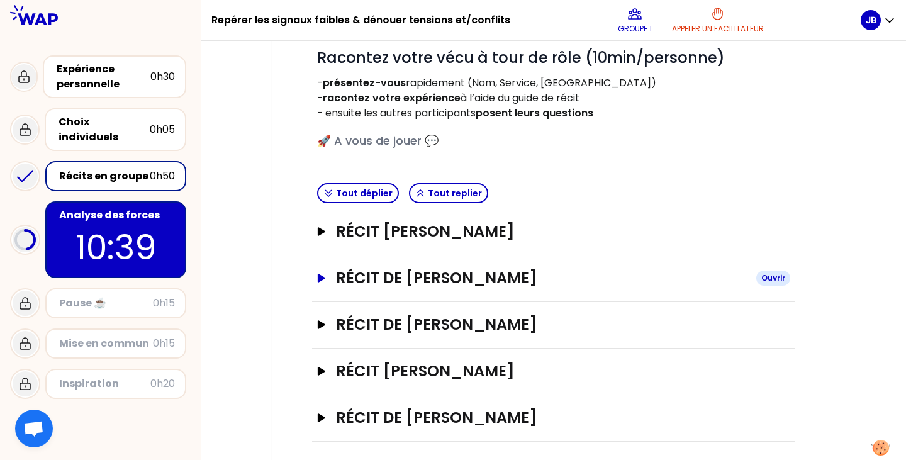
scroll to position [172, 0]
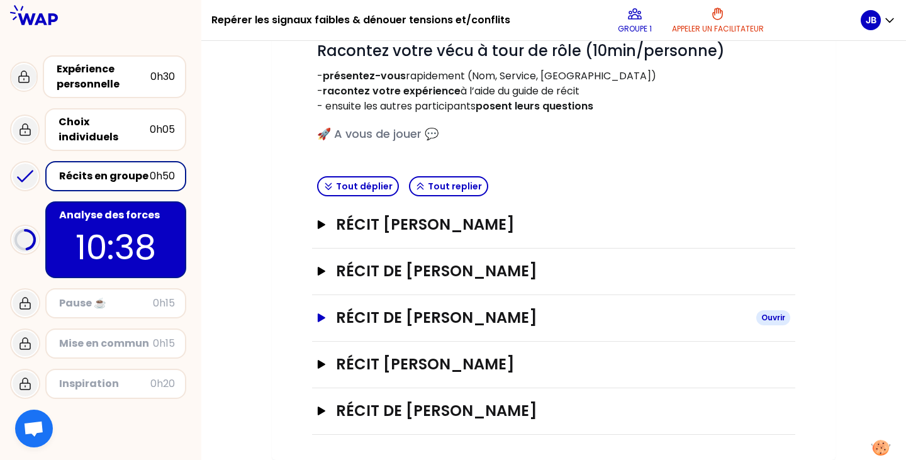
click at [325, 314] on icon "button" at bounding box center [321, 317] width 10 height 9
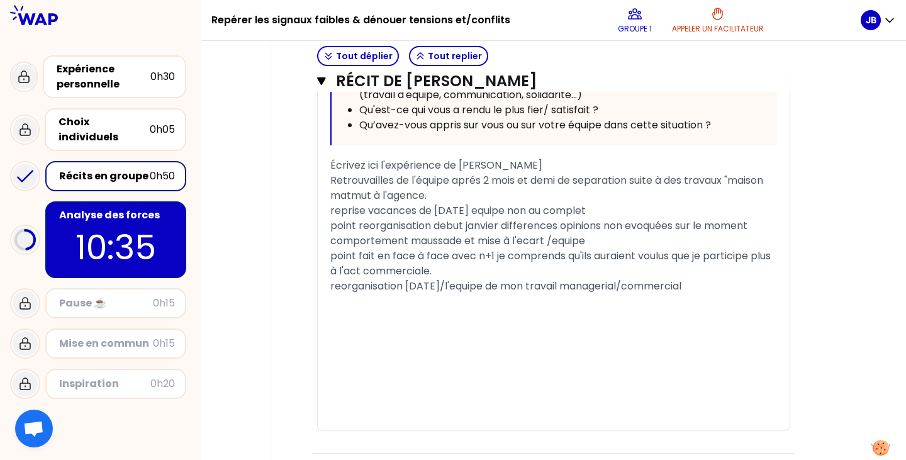
scroll to position [814, 0]
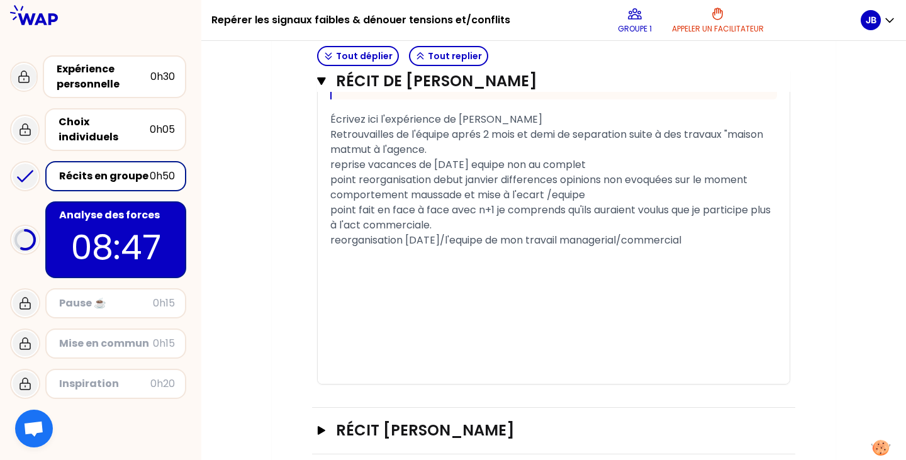
click at [145, 231] on p "08:47" at bounding box center [116, 247] width 118 height 49
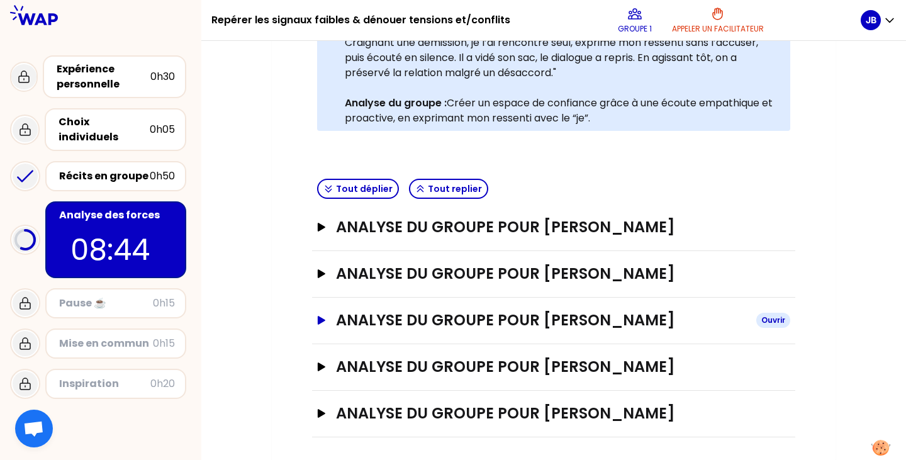
scroll to position [338, 0]
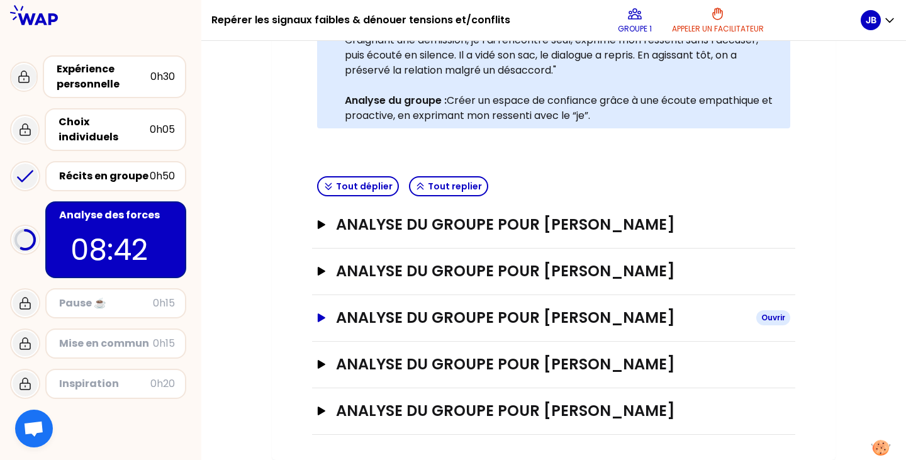
click at [324, 318] on icon "button" at bounding box center [322, 317] width 8 height 9
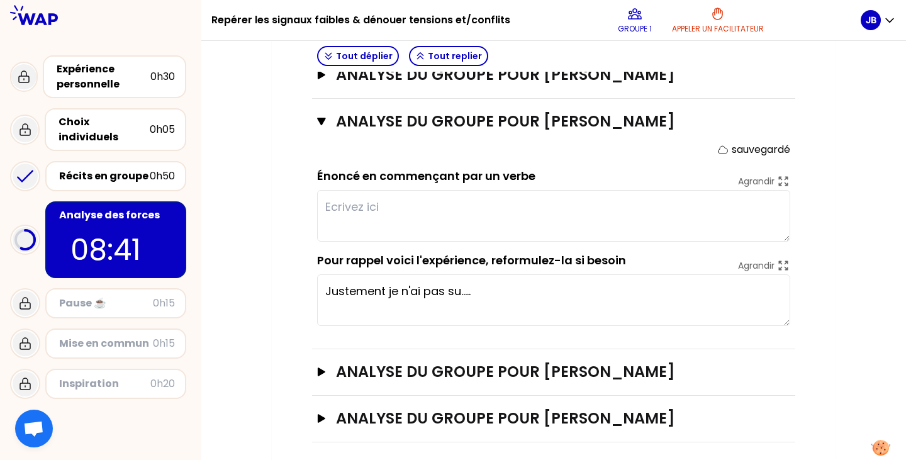
scroll to position [542, 0]
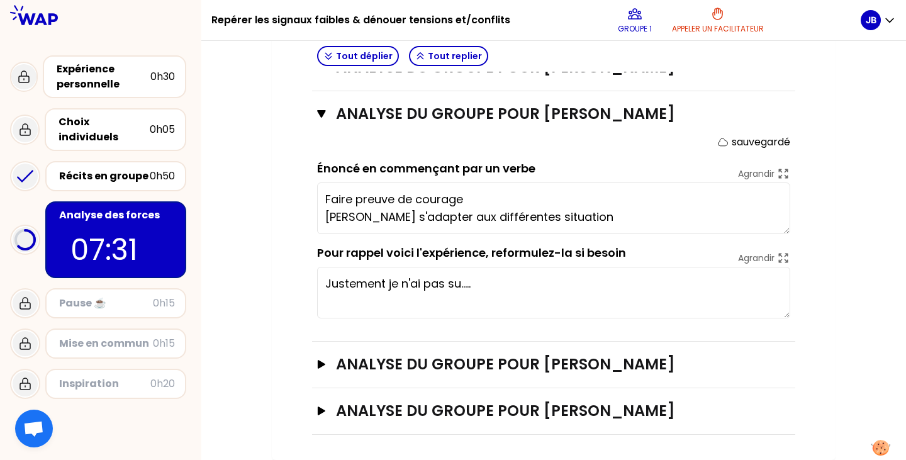
type textarea "Faire preuve de courage [PERSON_NAME] s'adapter aux différentes situations"
click at [323, 114] on icon "button" at bounding box center [321, 114] width 8 height 8
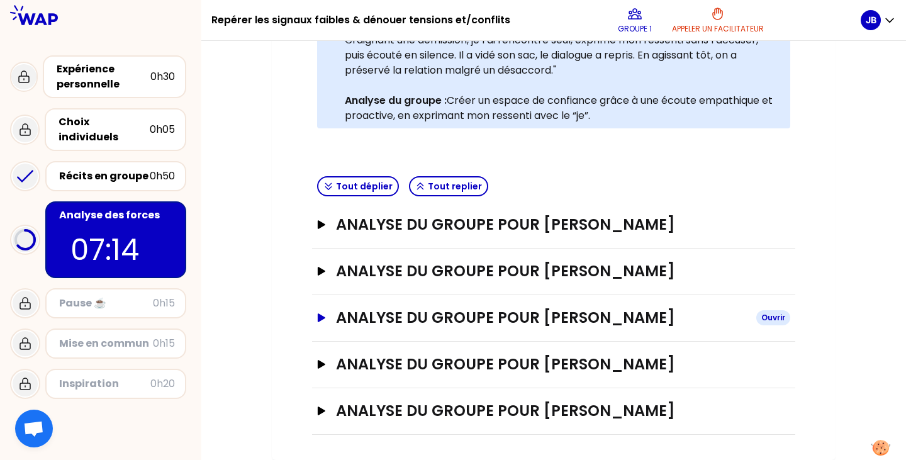
scroll to position [338, 0]
click at [99, 169] on div "Récits en groupe" at bounding box center [104, 176] width 91 height 15
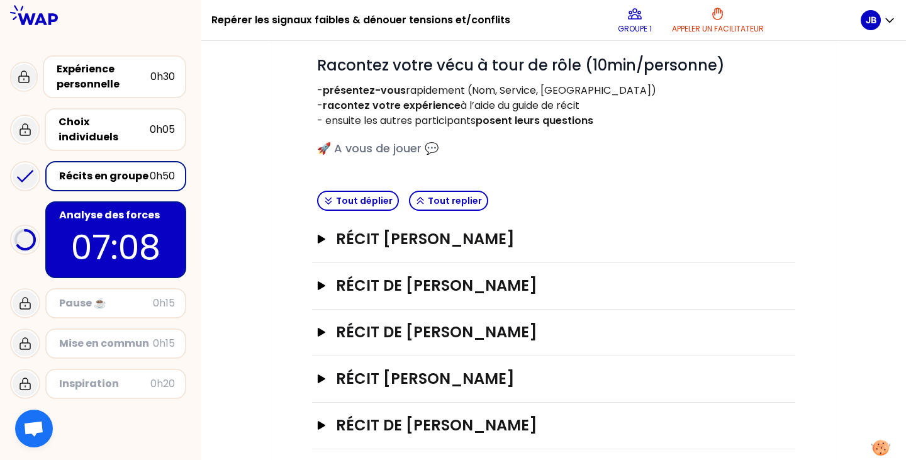
scroll to position [172, 0]
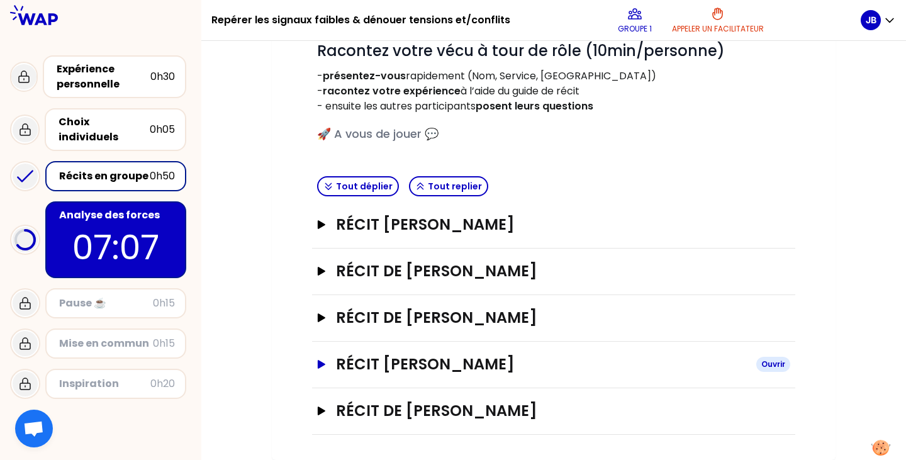
click at [485, 365] on h3 "Récit [PERSON_NAME]" at bounding box center [541, 364] width 410 height 20
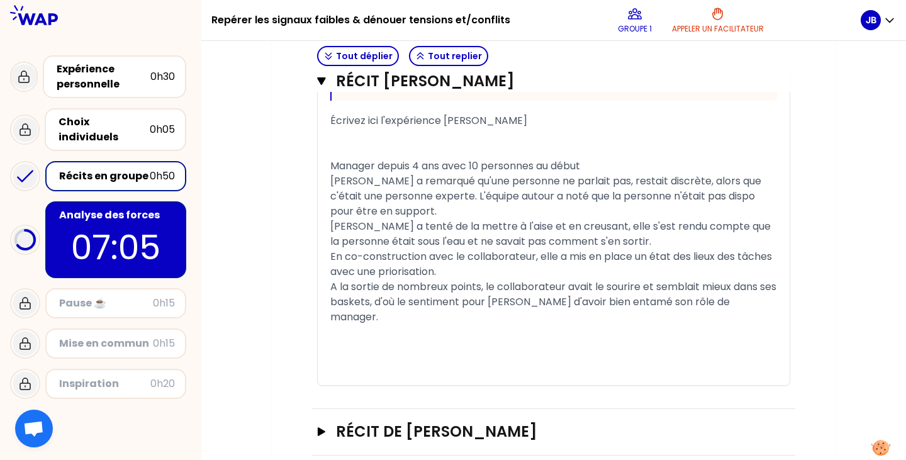
scroll to position [1012, 0]
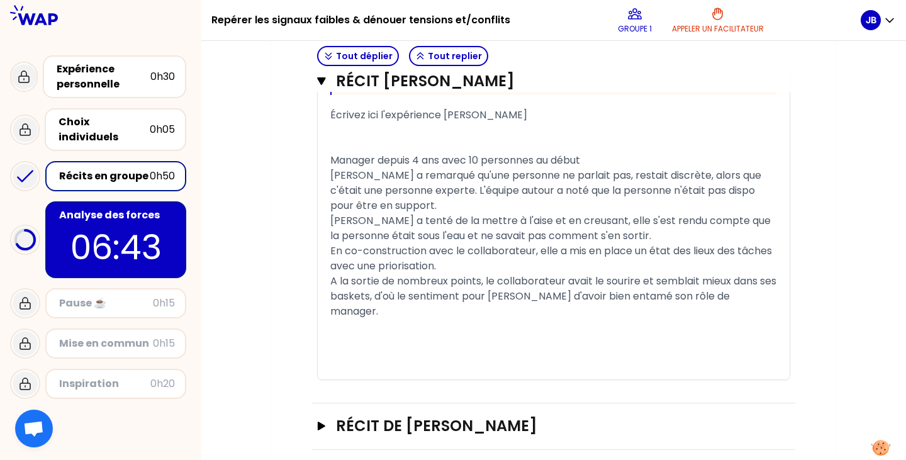
click at [105, 233] on p "06:43" at bounding box center [116, 247] width 118 height 49
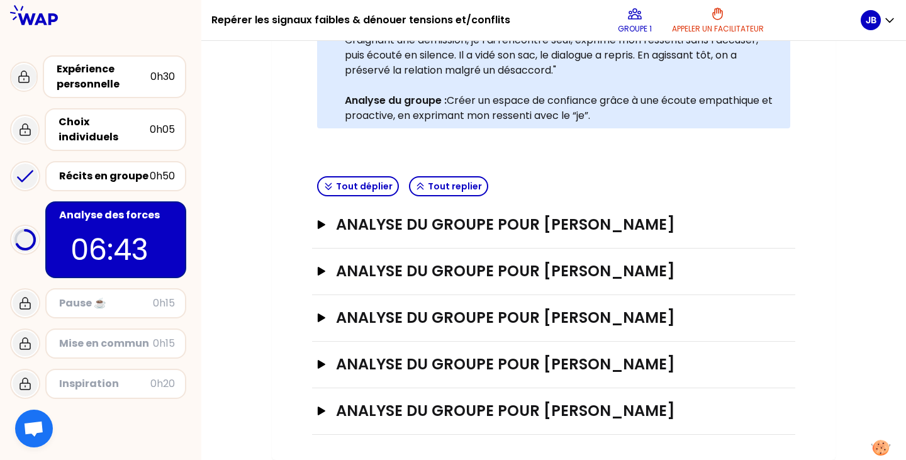
scroll to position [338, 0]
click at [390, 362] on h3 "ANALYSE DU GROUPE POUR [PERSON_NAME]" at bounding box center [541, 364] width 410 height 20
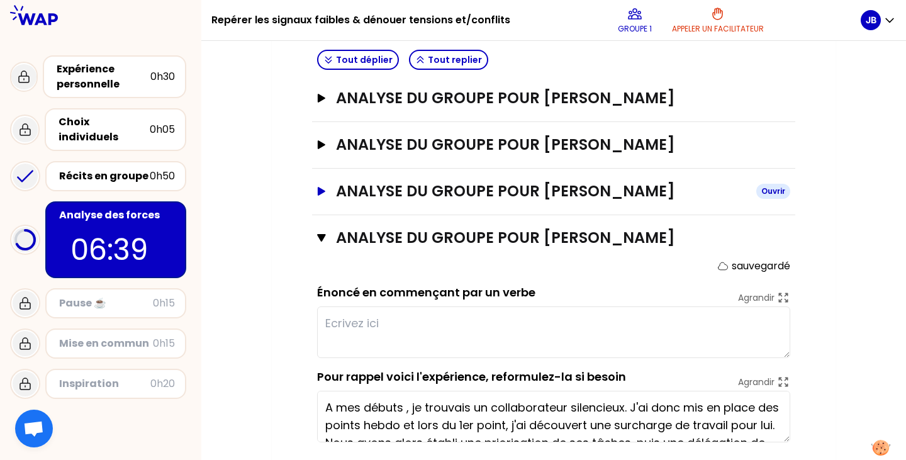
scroll to position [542, 0]
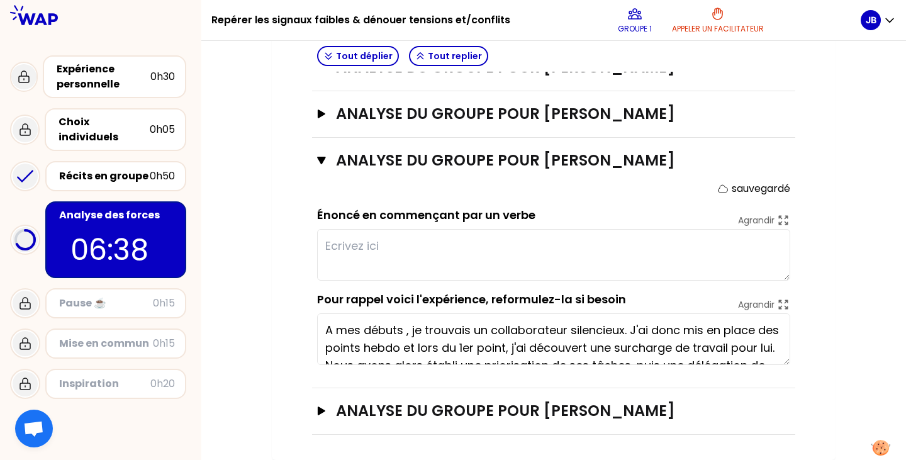
click at [382, 248] on textarea at bounding box center [553, 255] width 473 height 52
type textarea "S"
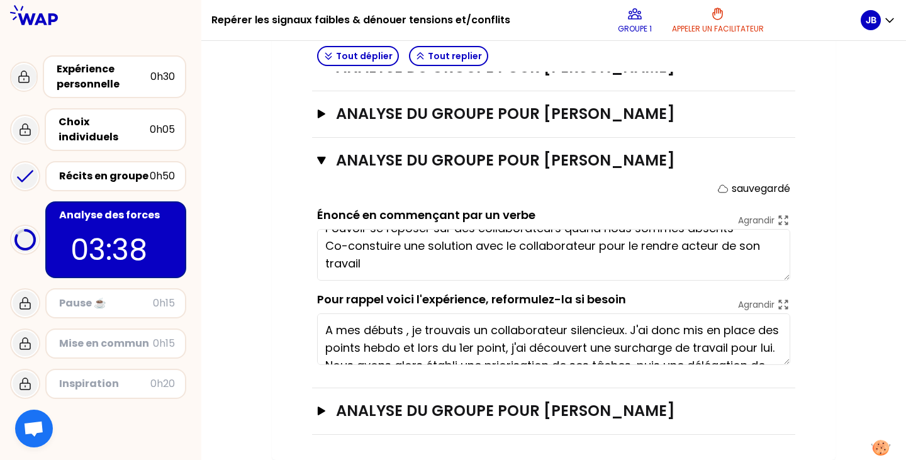
scroll to position [0, 0]
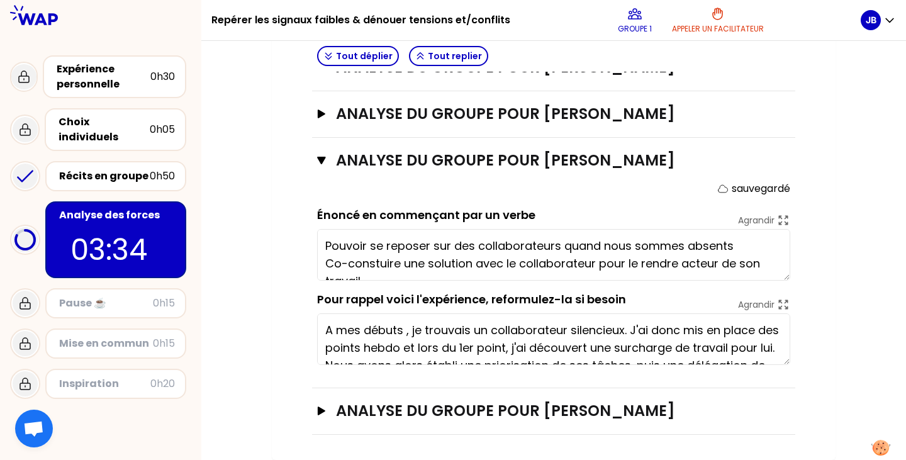
click at [731, 247] on textarea "Pouvoir se reposer sur des collaborateurs quand nous sommes absents Co-constuir…" at bounding box center [553, 255] width 473 height 52
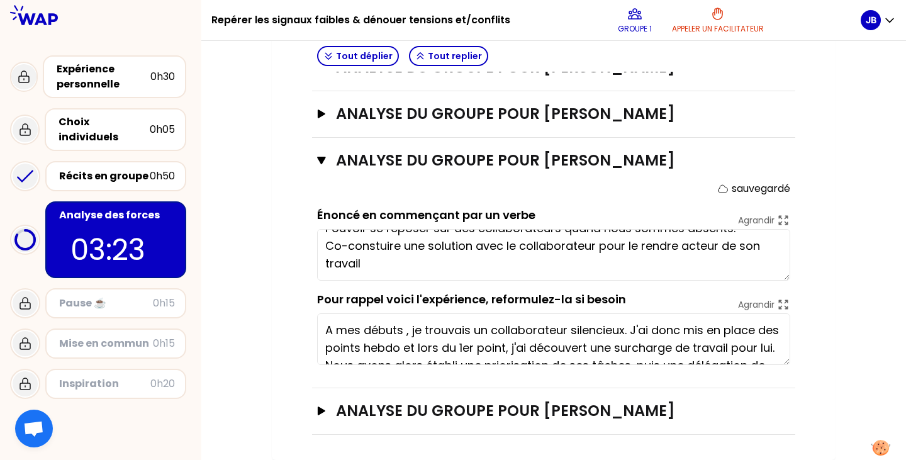
click at [416, 269] on textarea "Pouvoir se reposer sur des collaborateurs quand nous sommes absents. Co-constui…" at bounding box center [553, 255] width 473 height 52
type textarea "Pouvoir se reposer sur des collaborateurs quand nous sommes absents. Co-constui…"
click at [322, 161] on icon "button" at bounding box center [321, 161] width 8 height 8
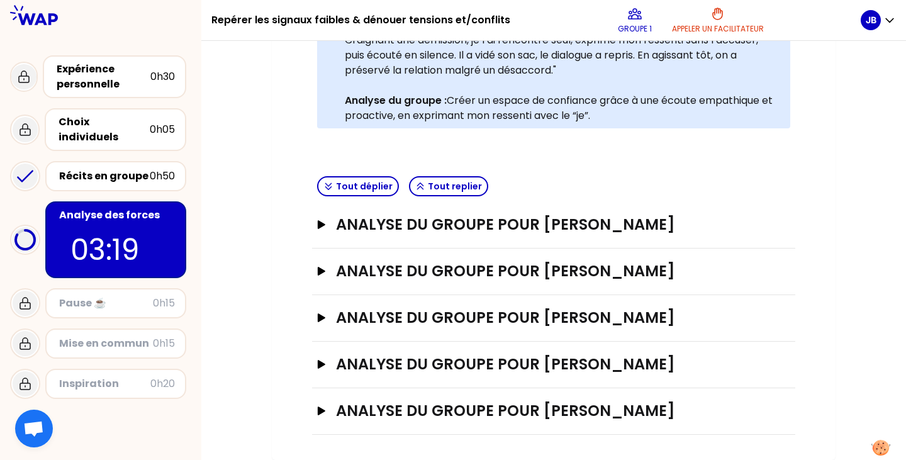
scroll to position [338, 0]
click at [317, 411] on icon "button" at bounding box center [321, 410] width 10 height 9
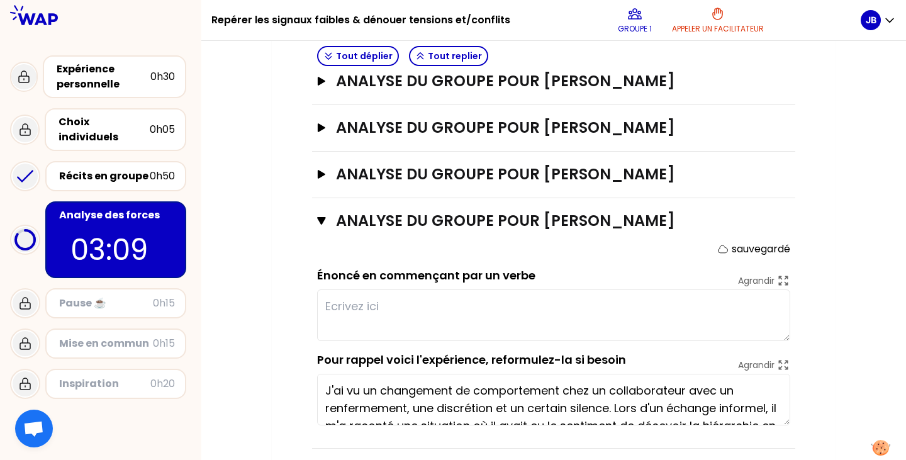
scroll to position [542, 0]
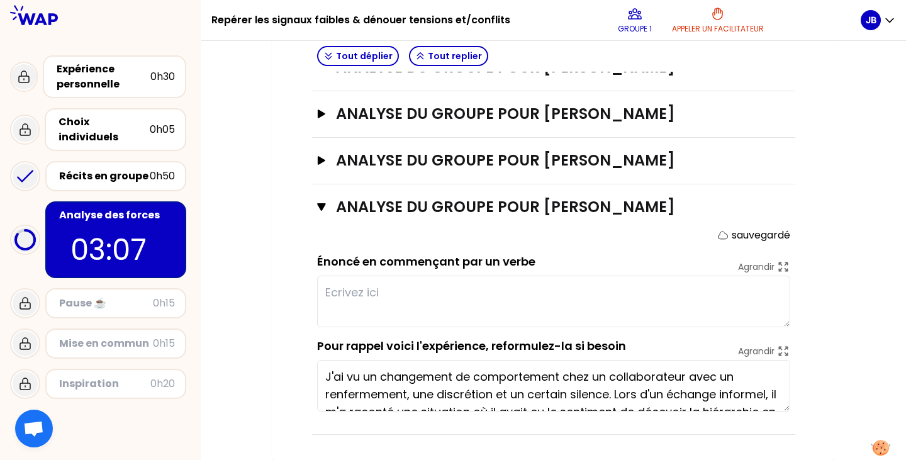
click at [387, 294] on textarea at bounding box center [553, 301] width 473 height 52
type textarea "At"
type textarea "E^tre"
type textarea "ê"
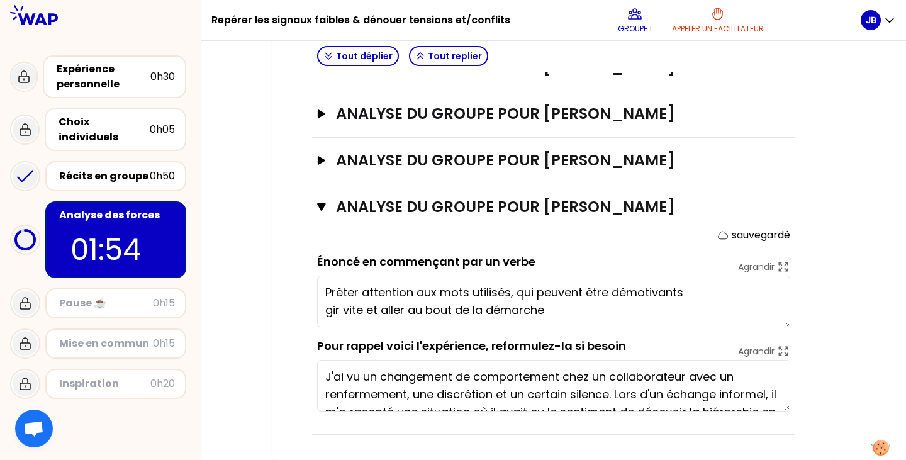
type textarea "Prêter attention aux mots utilisés, qui peuvent être démotivants Agir vite et a…"
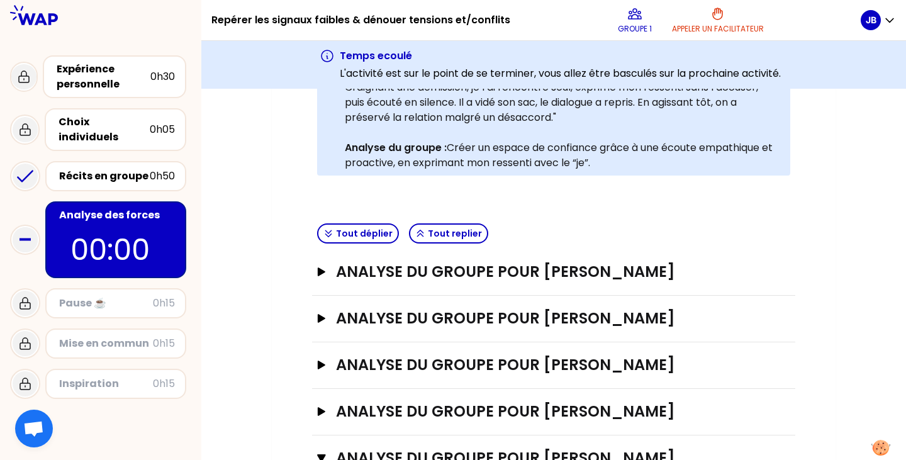
scroll to position [338, 0]
click at [323, 316] on icon "button" at bounding box center [321, 318] width 10 height 9
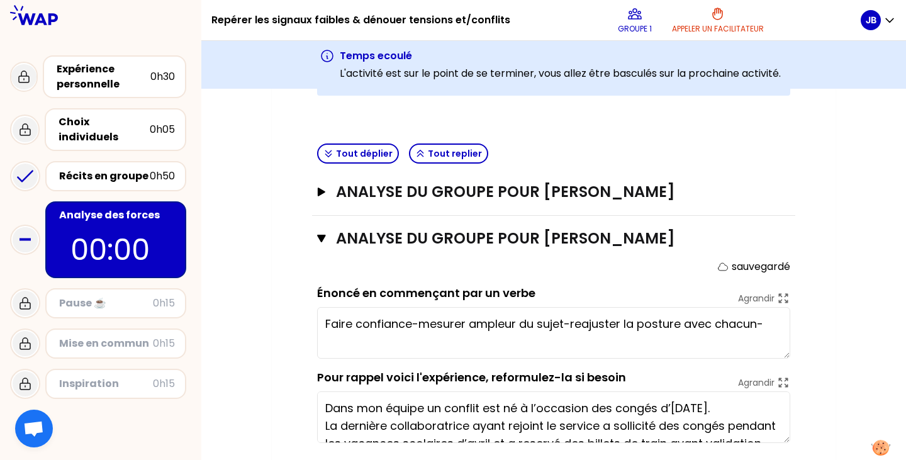
scroll to position [401, 0]
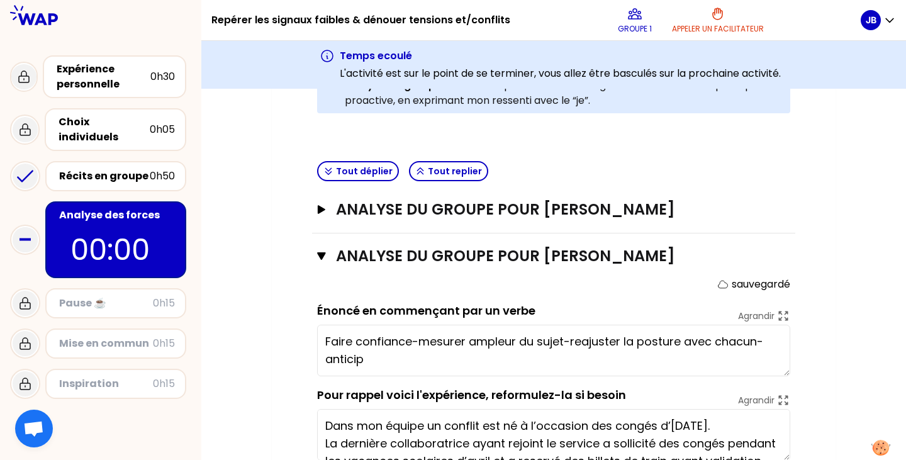
type textarea "Faire confiance-mesurer ampleur du sujet-reajuster la posture avec chacun- anti…"
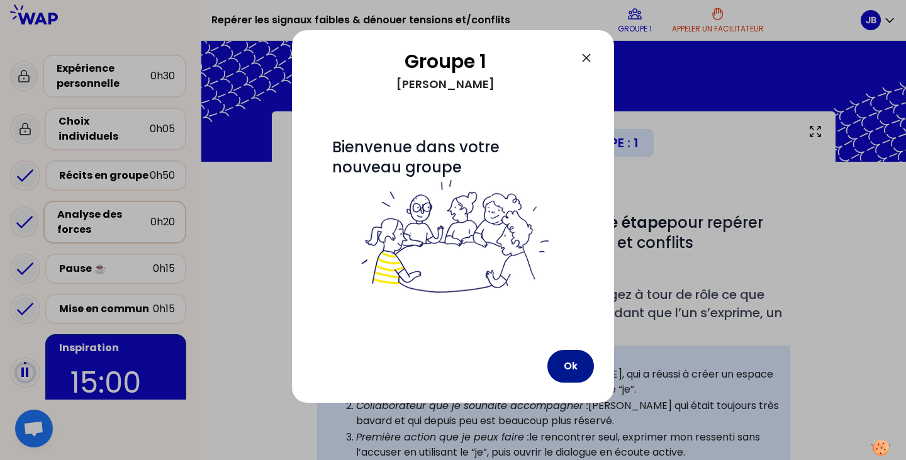
click at [572, 363] on button "Ok" at bounding box center [570, 366] width 47 height 33
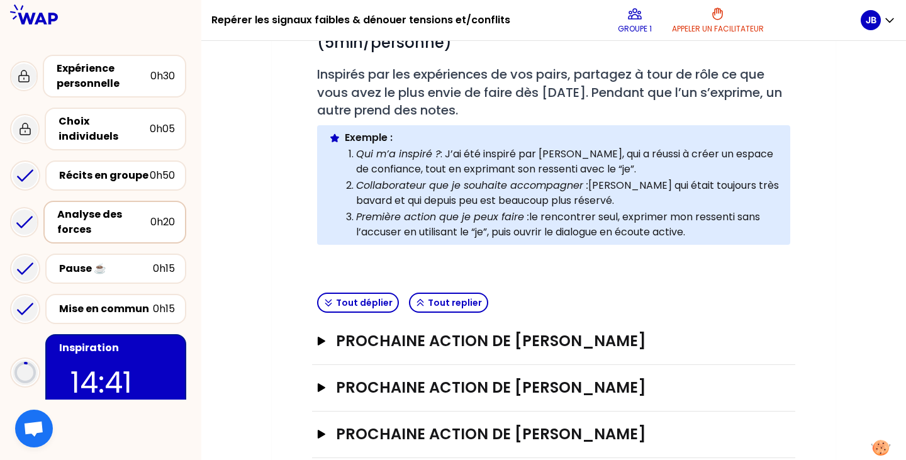
scroll to position [243, 0]
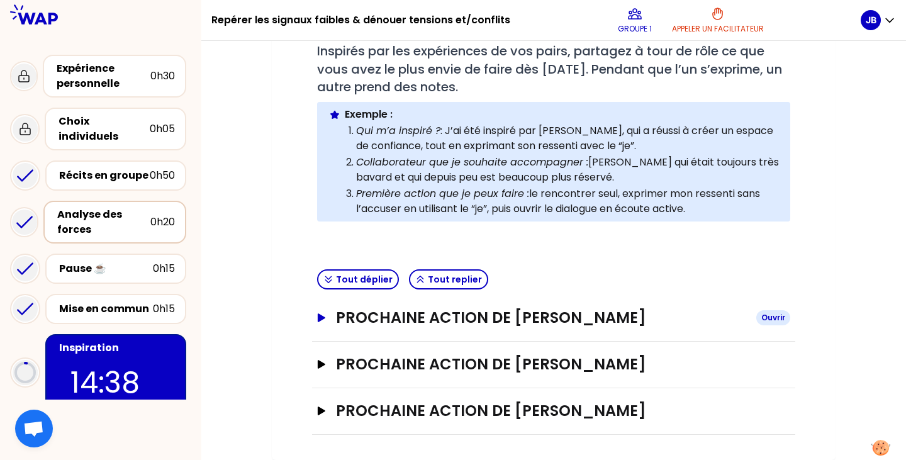
click at [531, 314] on h3 "Prochaine action de [PERSON_NAME]" at bounding box center [541, 317] width 410 height 20
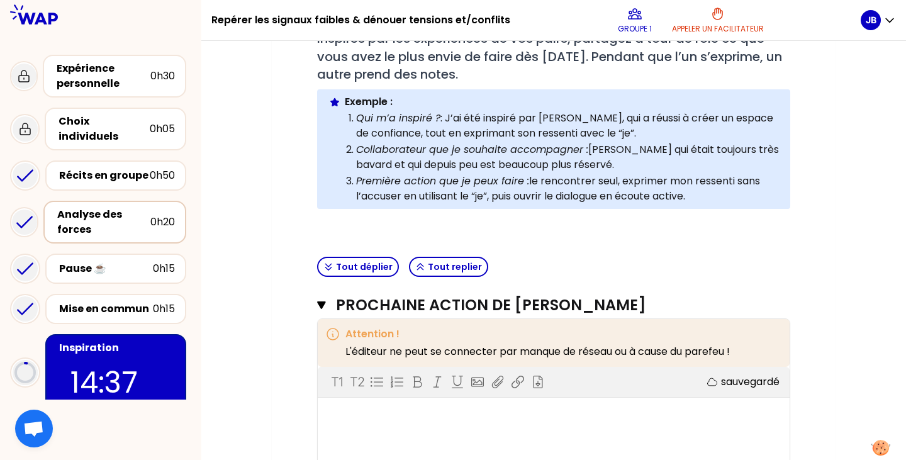
scroll to position [432, 0]
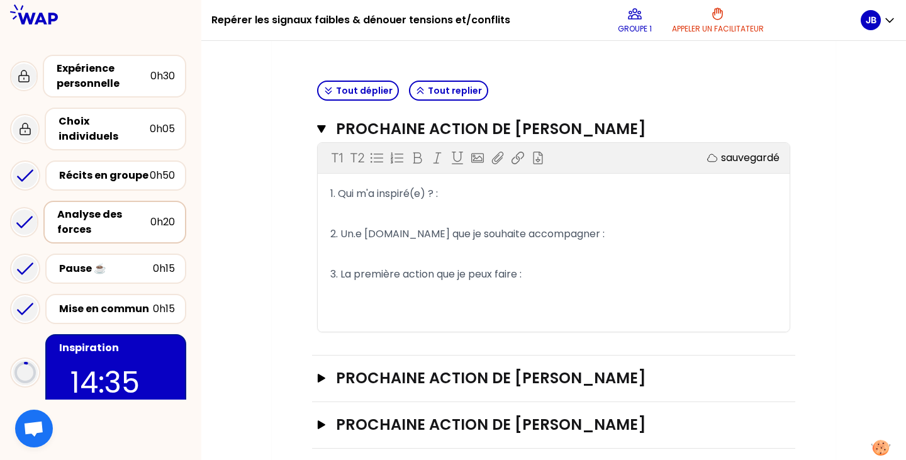
click at [345, 191] on span "1. Qui m'a inspiré(e) ? :" at bounding box center [384, 193] width 108 height 14
drag, startPoint x: 452, startPoint y: 194, endPoint x: 341, endPoint y: 189, distance: 110.8
click at [341, 189] on p "1. Qui m'a inspiré(e) ? :" at bounding box center [553, 194] width 446 height 20
click at [475, 201] on p "1. Qui m'a inspiré(e) ? :" at bounding box center [553, 194] width 446 height 20
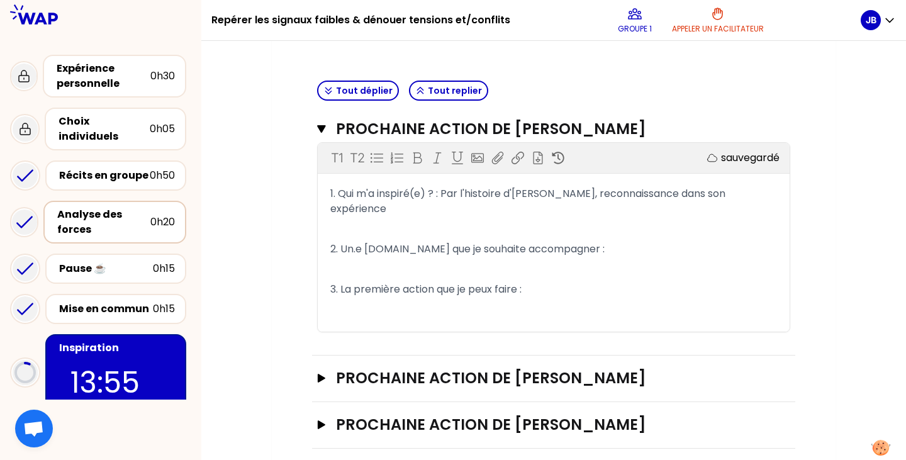
click at [559, 190] on span "1. Qui m'a inspiré(e) ? : Par l'histoire d'[PERSON_NAME], reconnaissance dans s…" at bounding box center [528, 201] width 397 height 30
click at [556, 197] on span "1. Qui m'a inspiré(e) ? : Par l'histoire d'[PERSON_NAME], reconnaissance dans s…" at bounding box center [528, 201] width 397 height 30
click at [665, 239] on p "2. Un.e [DOMAIN_NAME] que je souhaite accompagner :" at bounding box center [553, 249] width 446 height 20
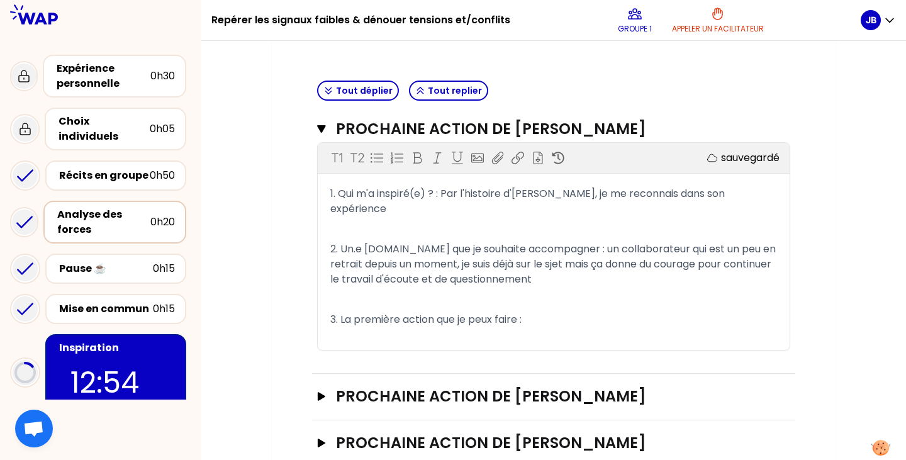
click at [567, 309] on p "3. La première action que je peux faire :" at bounding box center [553, 319] width 446 height 20
click at [319, 392] on icon "button" at bounding box center [322, 396] width 8 height 9
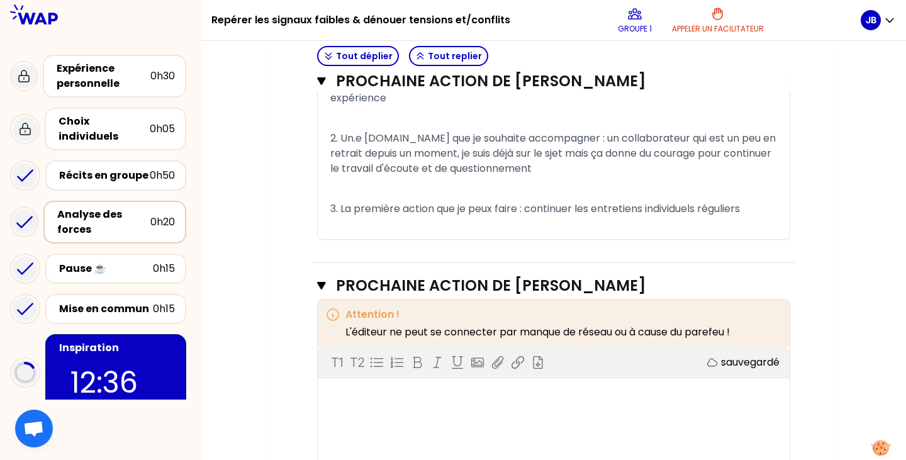
scroll to position [651, 0]
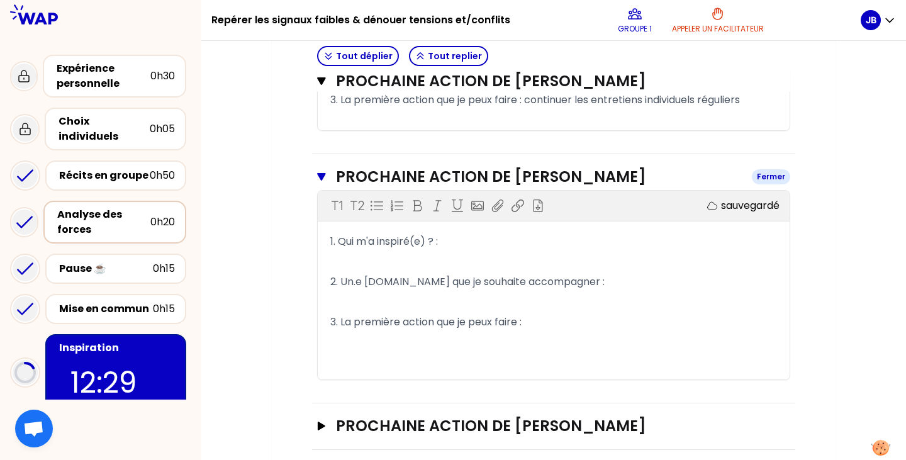
click at [326, 167] on button "Prochaine action de [PERSON_NAME]" at bounding box center [553, 177] width 473 height 20
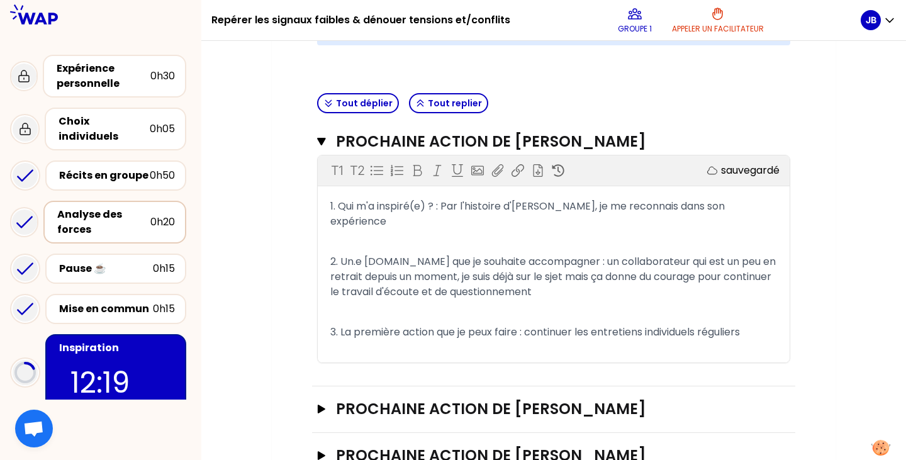
scroll to position [449, 0]
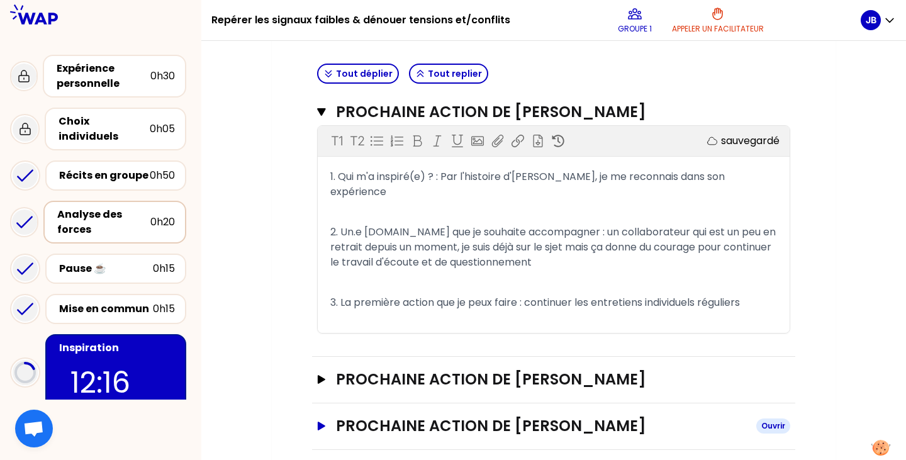
click at [319, 421] on icon "button" at bounding box center [322, 425] width 8 height 9
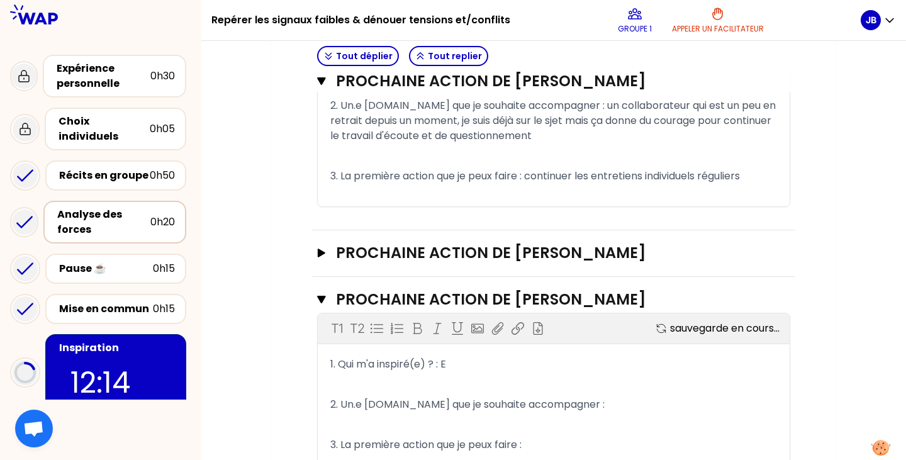
scroll to position [651, 0]
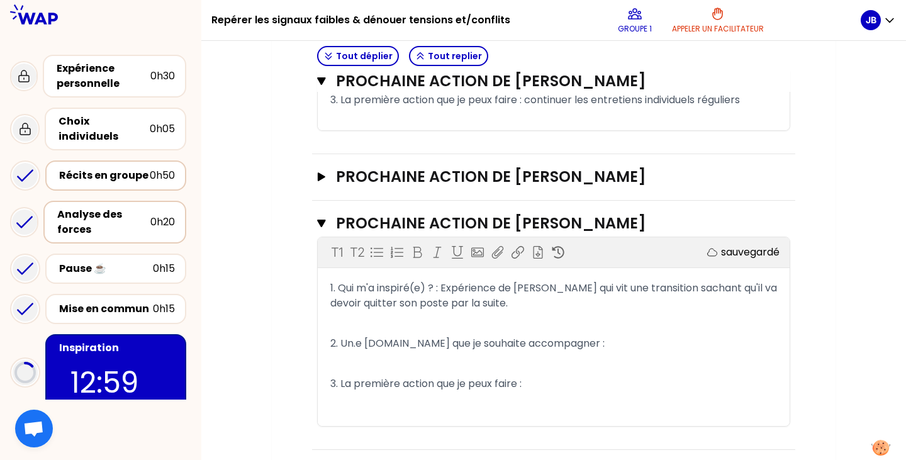
click at [124, 168] on div "Récits en groupe" at bounding box center [104, 175] width 91 height 15
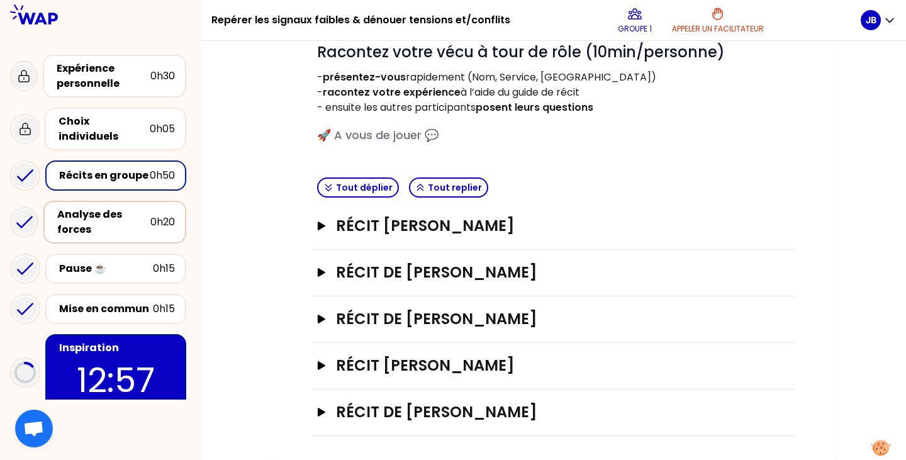
scroll to position [172, 0]
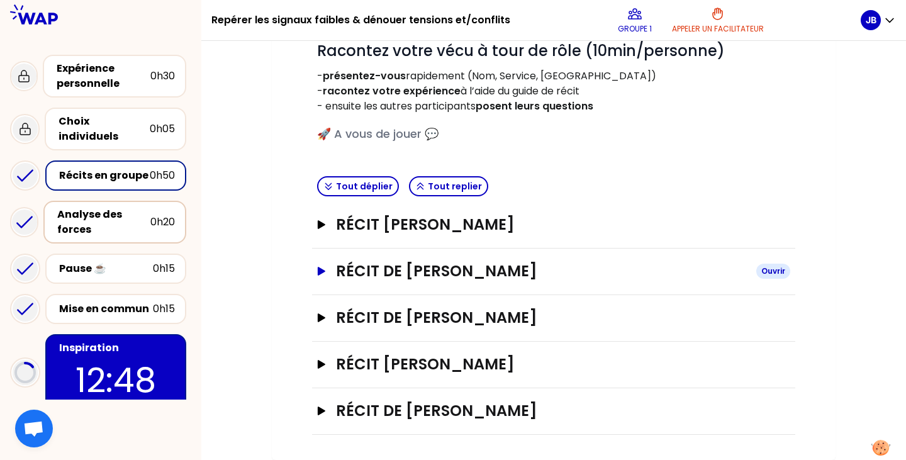
click at [323, 272] on icon "button" at bounding box center [322, 271] width 8 height 9
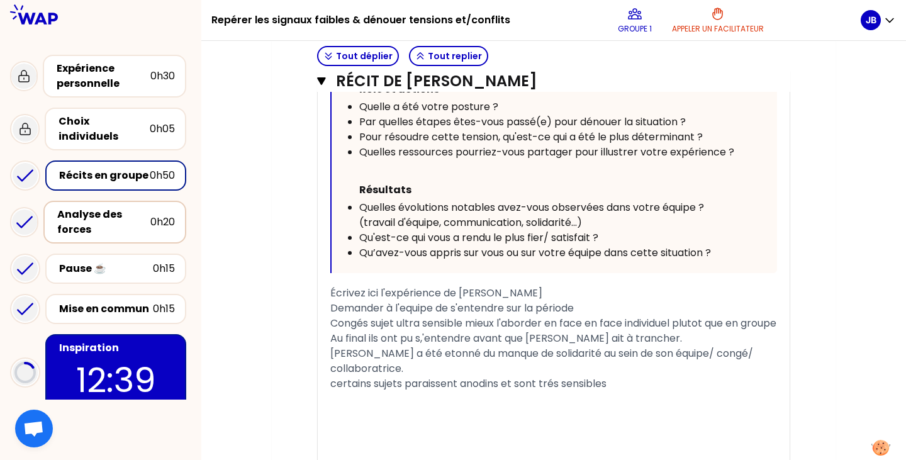
scroll to position [833, 0]
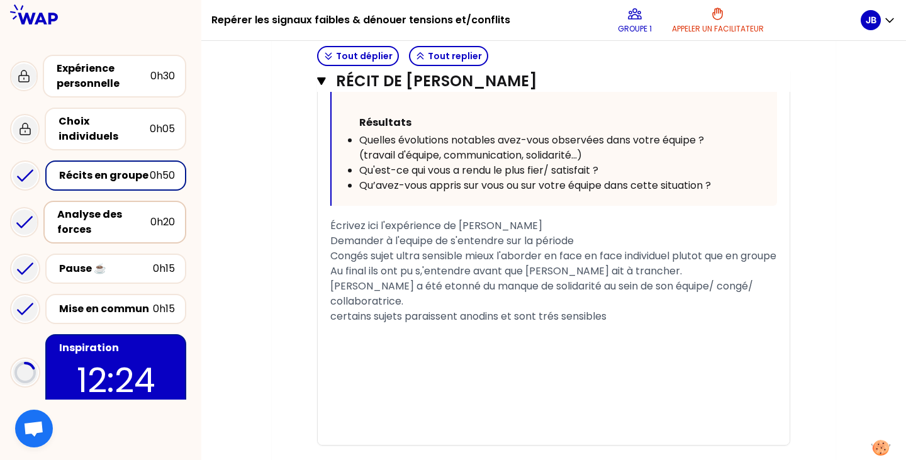
click at [150, 217] on div "0h20" at bounding box center [162, 221] width 25 height 15
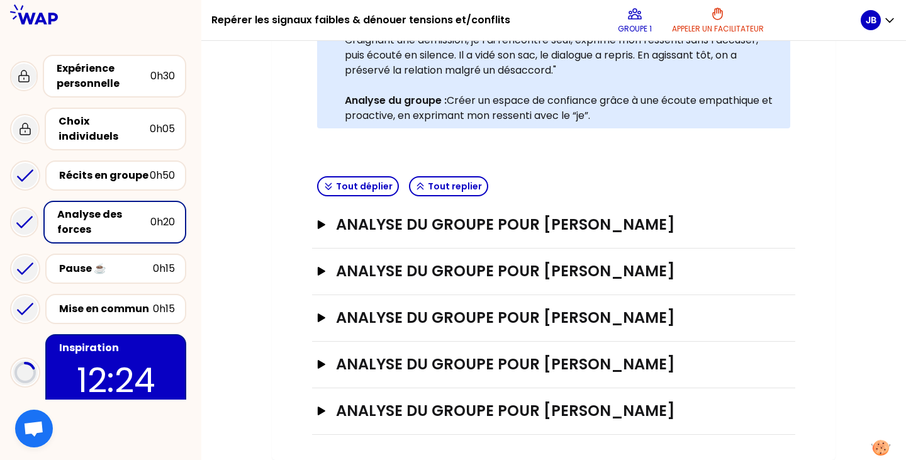
scroll to position [338, 0]
click at [330, 274] on button "ANALYSE DU GROUPE POUR [PERSON_NAME]" at bounding box center [553, 271] width 473 height 20
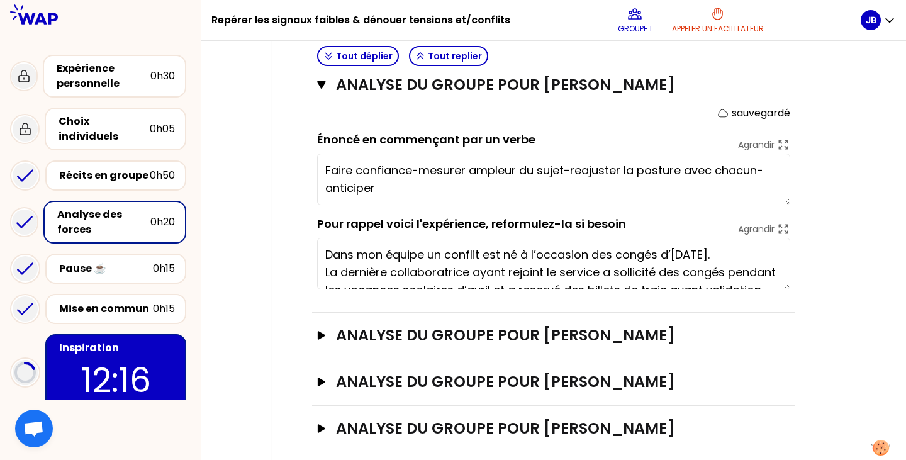
scroll to position [527, 0]
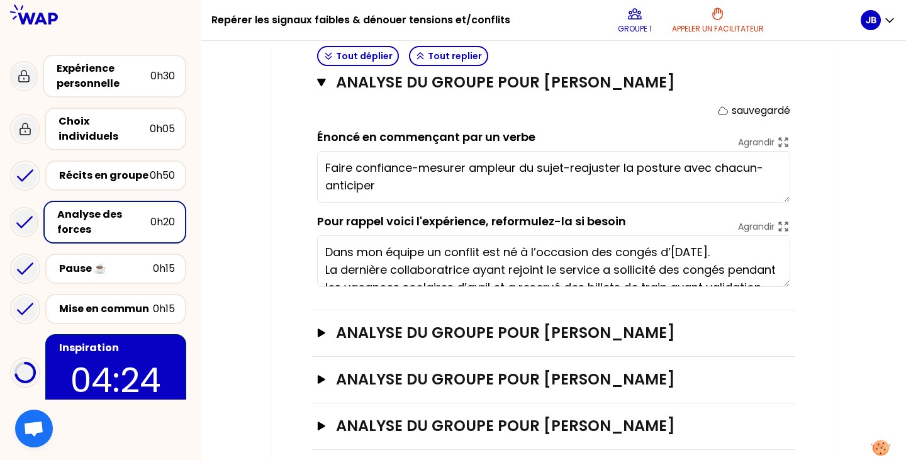
click at [128, 371] on p "04:24" at bounding box center [116, 379] width 118 height 49
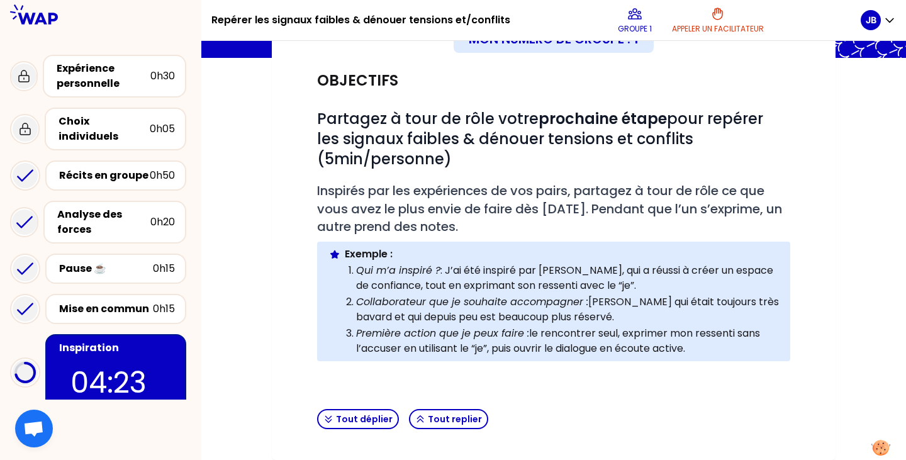
scroll to position [243, 0]
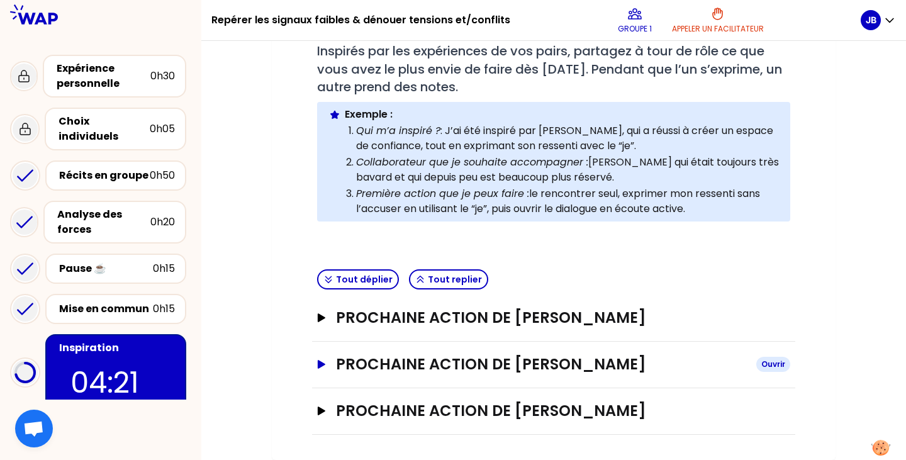
click at [319, 360] on icon "button" at bounding box center [322, 364] width 8 height 9
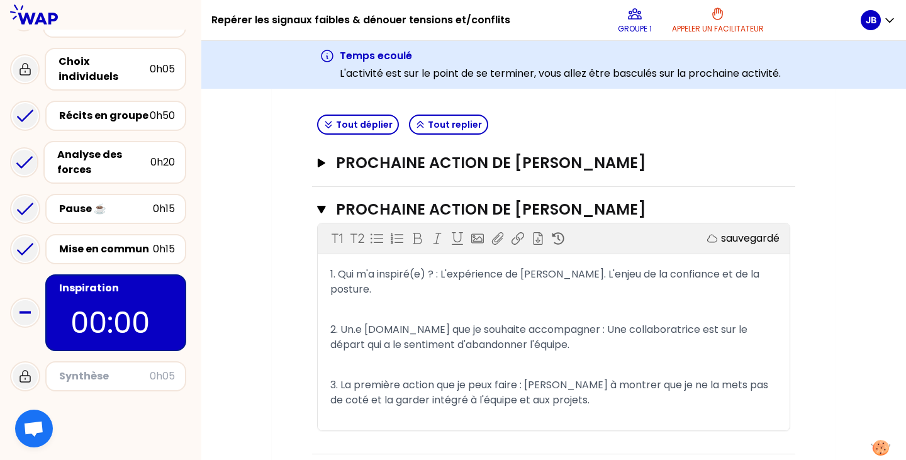
scroll to position [125, 0]
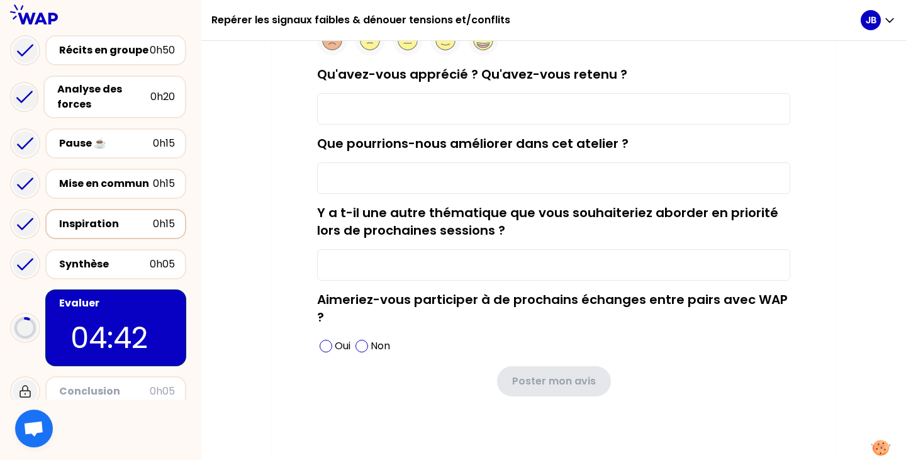
scroll to position [158, 0]
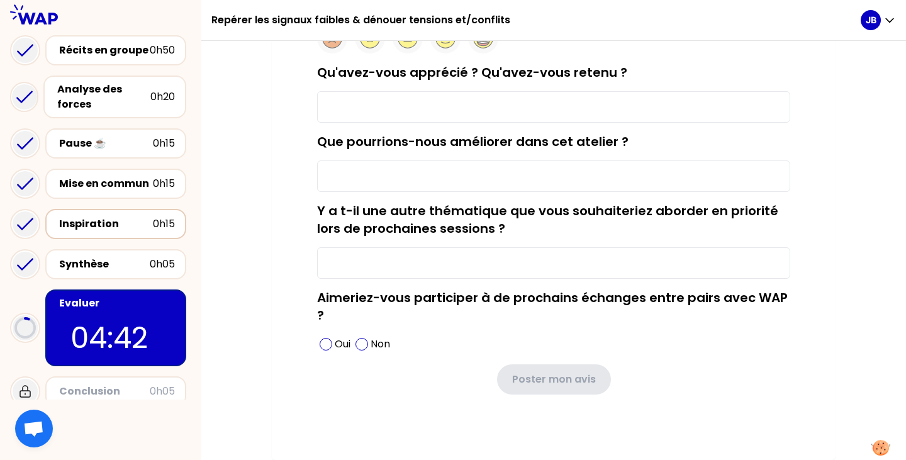
click at [453, 114] on input "Qu'avez-vous apprécié ? Qu'avez-vous retenu ?" at bounding box center [553, 106] width 473 height 31
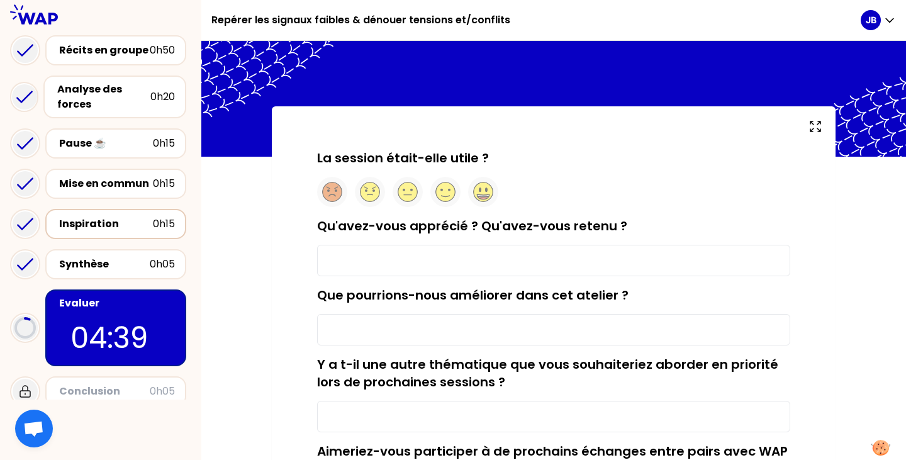
scroll to position [0, 0]
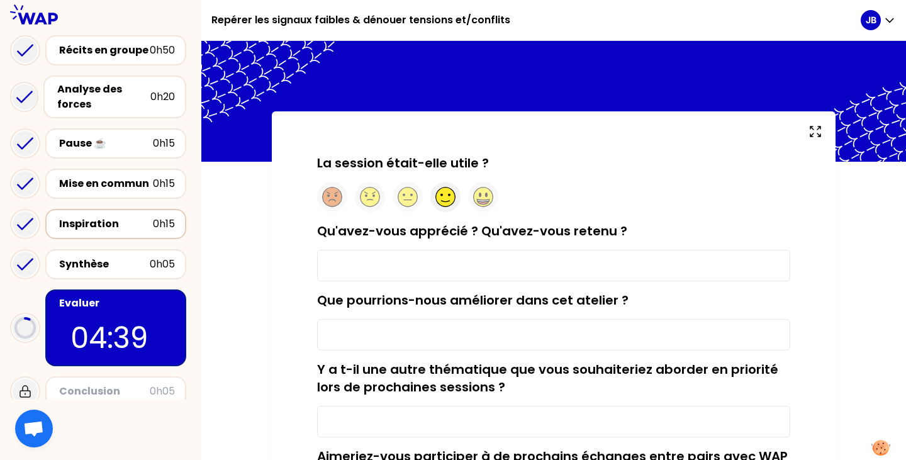
click at [451, 198] on circle at bounding box center [445, 196] width 19 height 19
click at [394, 279] on input "Qu'avez-vous apprécié ? Qu'avez-vous retenu ?" at bounding box center [553, 265] width 473 height 31
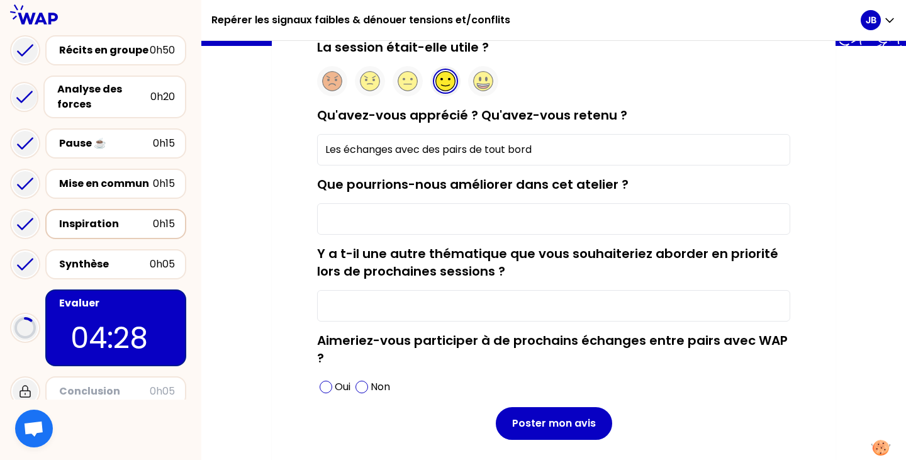
scroll to position [126, 0]
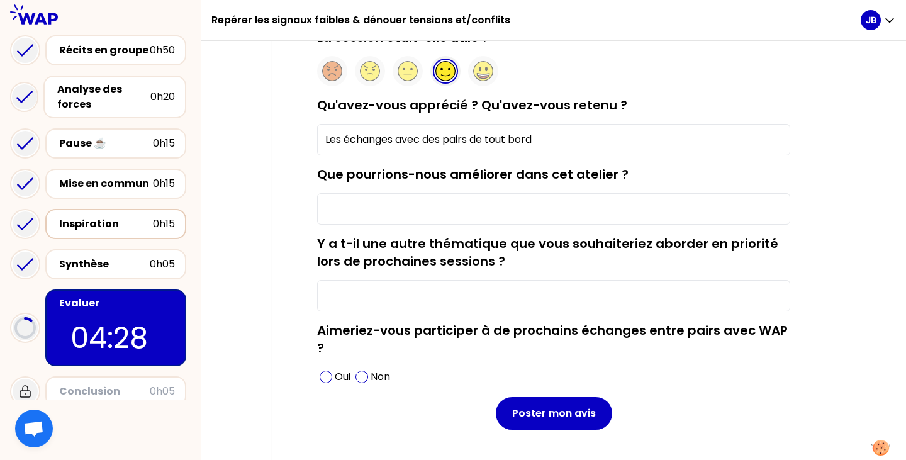
type input "Les échanges avec des pairs de tout bord"
click at [391, 194] on input "Que pourrions-nous améliorer dans cet atelier ?" at bounding box center [553, 208] width 473 height 31
click at [389, 211] on input "Que pourrions-nous améliorer dans cet atelier ?" at bounding box center [553, 208] width 473 height 31
click at [388, 211] on input "Que pourrions-nous améliorer dans cet atelier ?" at bounding box center [553, 208] width 473 height 31
click at [404, 291] on input "Y a t-il une autre thématique que vous souhaiteriez aborder en priorité lors de…" at bounding box center [553, 295] width 473 height 31
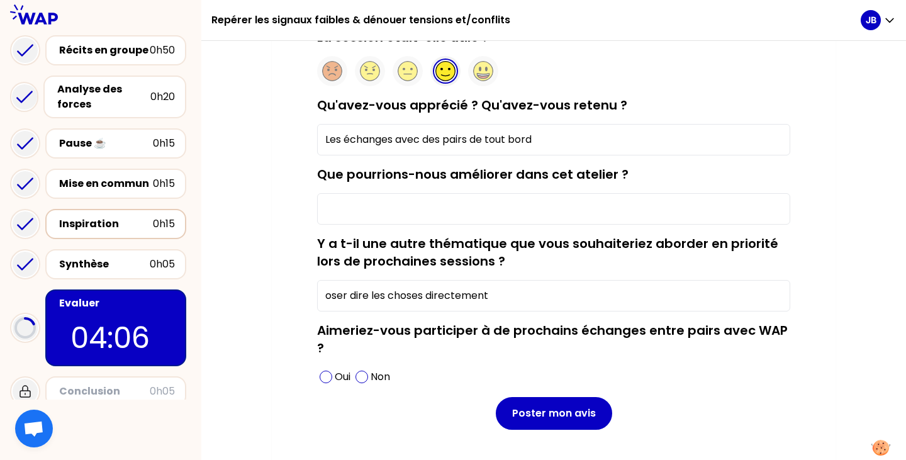
type input "oser dire les choses directement"
click at [441, 203] on input "Que pourrions-nous améliorer dans cet atelier ?" at bounding box center [553, 208] width 473 height 31
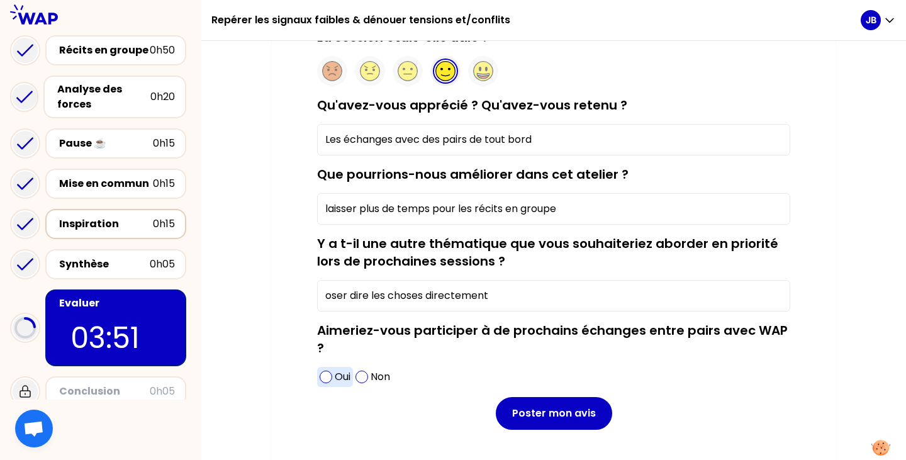
type input "laisser plus de temps pour les récits en groupe"
click at [328, 382] on span at bounding box center [325, 376] width 13 height 13
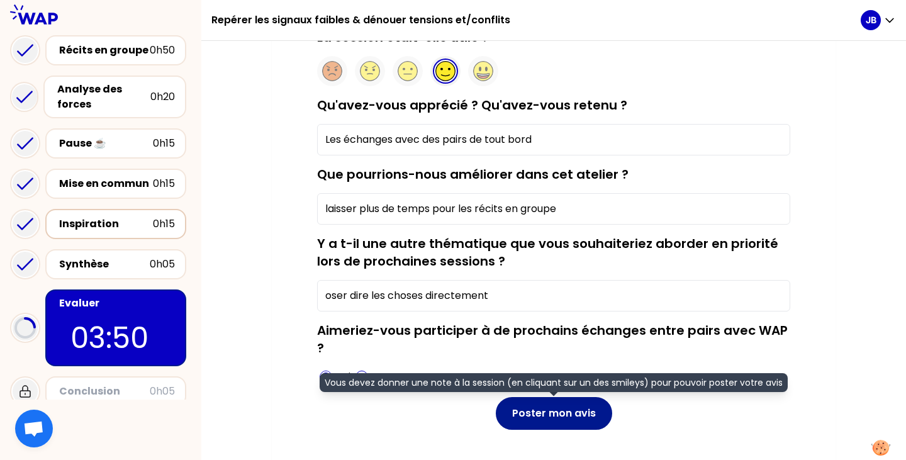
click at [599, 407] on button "Poster mon avis" at bounding box center [554, 413] width 116 height 33
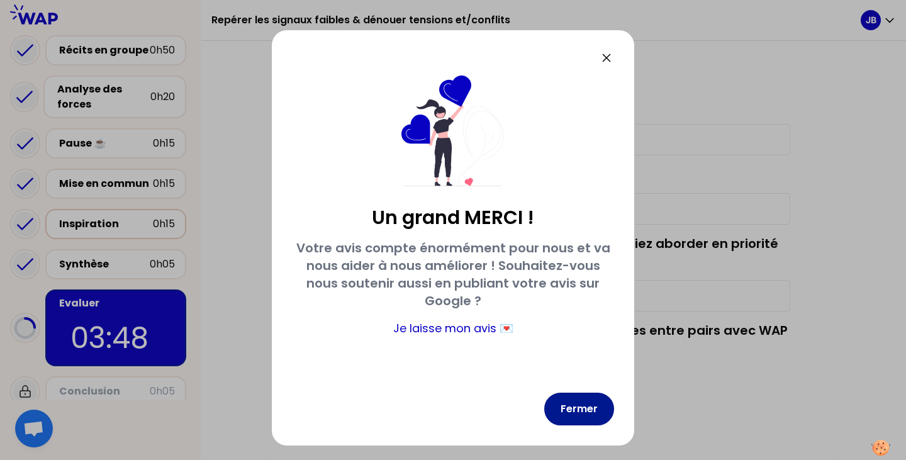
click at [579, 396] on button "Fermer" at bounding box center [579, 408] width 70 height 33
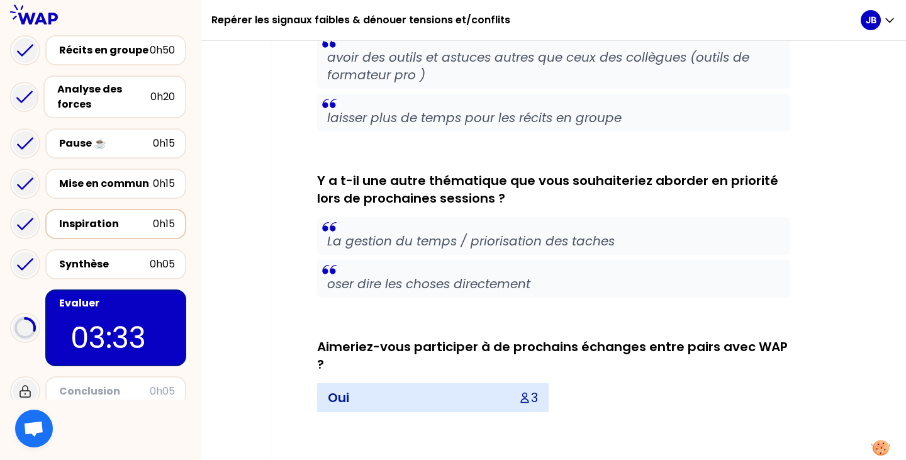
scroll to position [546, 0]
